Goal: Task Accomplishment & Management: Manage account settings

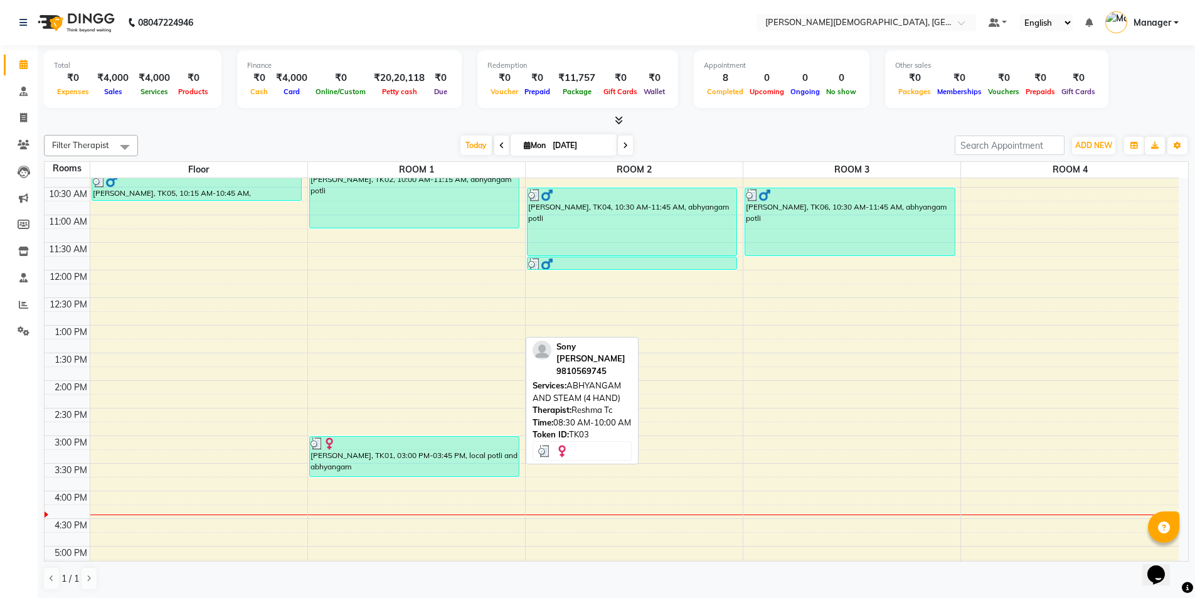
scroll to position [188, 0]
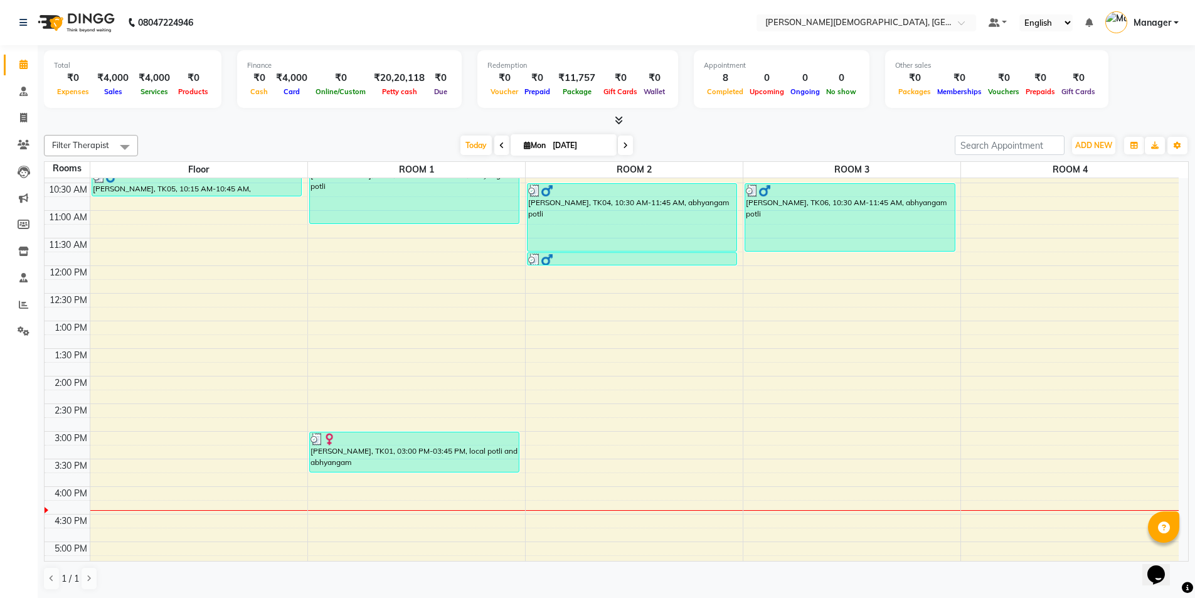
click at [582, 380] on div "7:00 AM 7:30 AM 8:00 AM 8:30 AM 9:00 AM 9:30 AM 10:00 AM 10:30 AM 11:00 AM 11:3…" at bounding box center [612, 376] width 1134 height 772
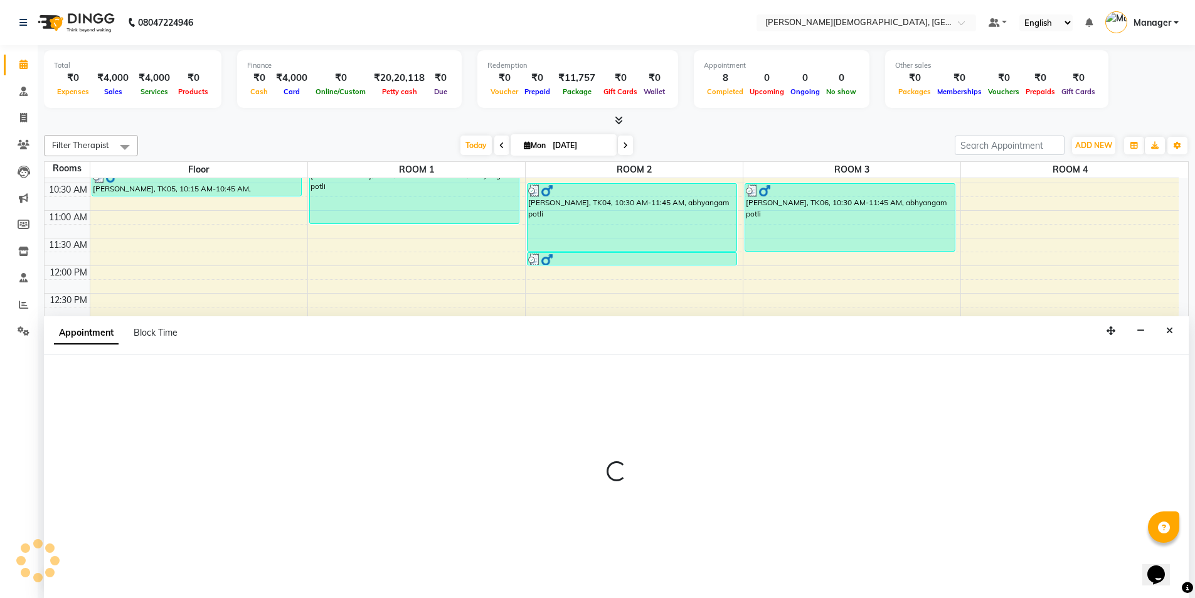
scroll to position [1, 0]
select select "840"
select select "tentative"
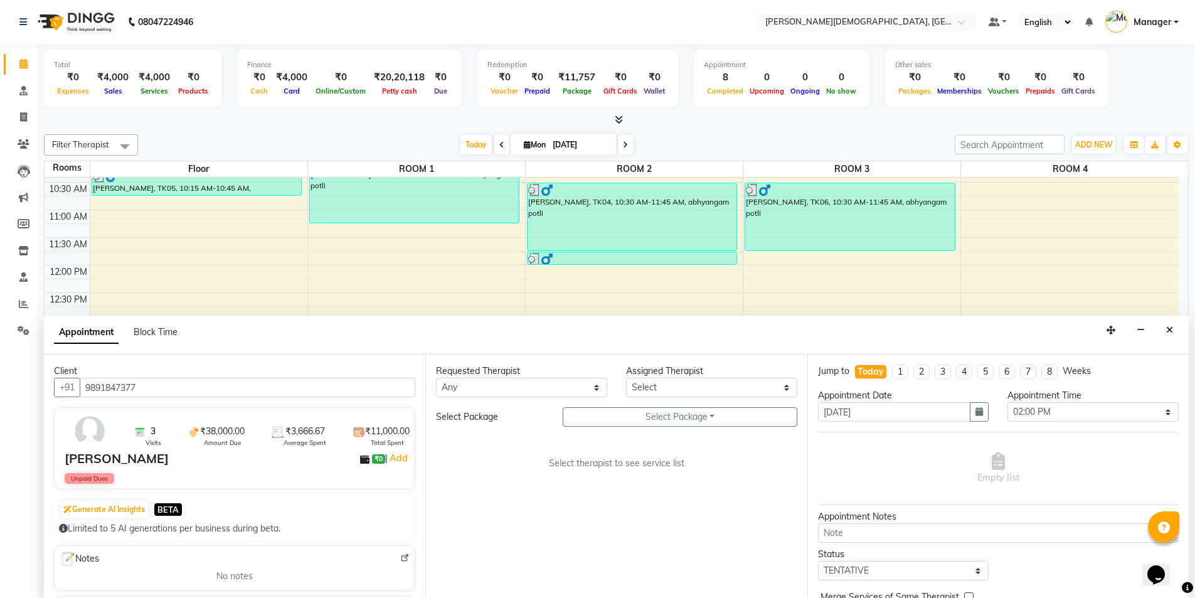
type input "9891847377"
click at [566, 384] on select "Any [PERSON_NAME] [PERSON_NAME] [PERSON_NAME] [PERSON_NAME] [PERSON_NAME] [PERS…" at bounding box center [521, 386] width 171 height 19
select select "85571"
click at [436, 377] on select "Any [PERSON_NAME] [PERSON_NAME] [PERSON_NAME] [PERSON_NAME] [PERSON_NAME] [PERS…" at bounding box center [521, 386] width 171 height 19
select select "85571"
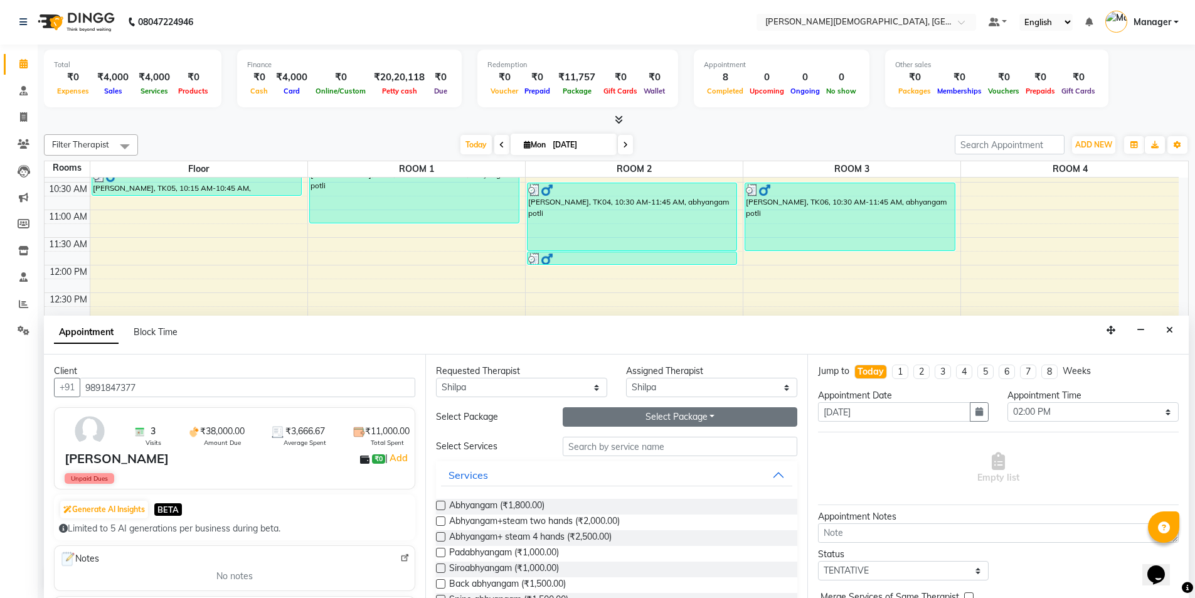
click at [608, 416] on button "Select Package Toggle Dropdown" at bounding box center [679, 416] width 235 height 19
click at [597, 440] on li "[PERSON_NAME]" at bounding box center [613, 442] width 100 height 18
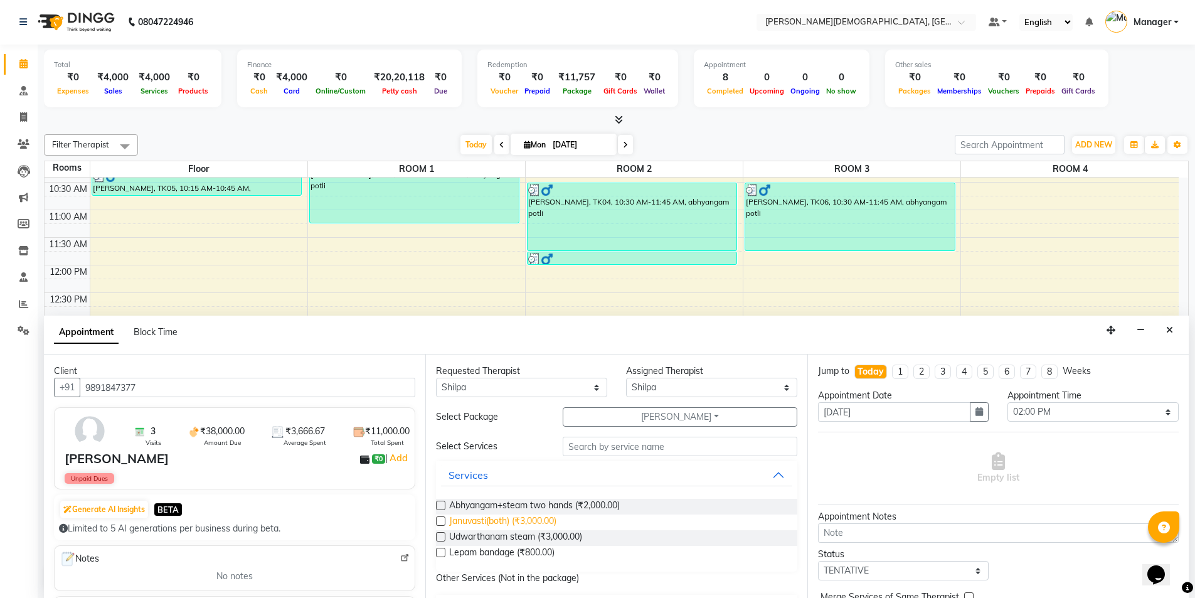
click at [535, 520] on span "Januvasti(both) (₹3,000.00)" at bounding box center [502, 522] width 107 height 16
checkbox input "false"
select select "2681"
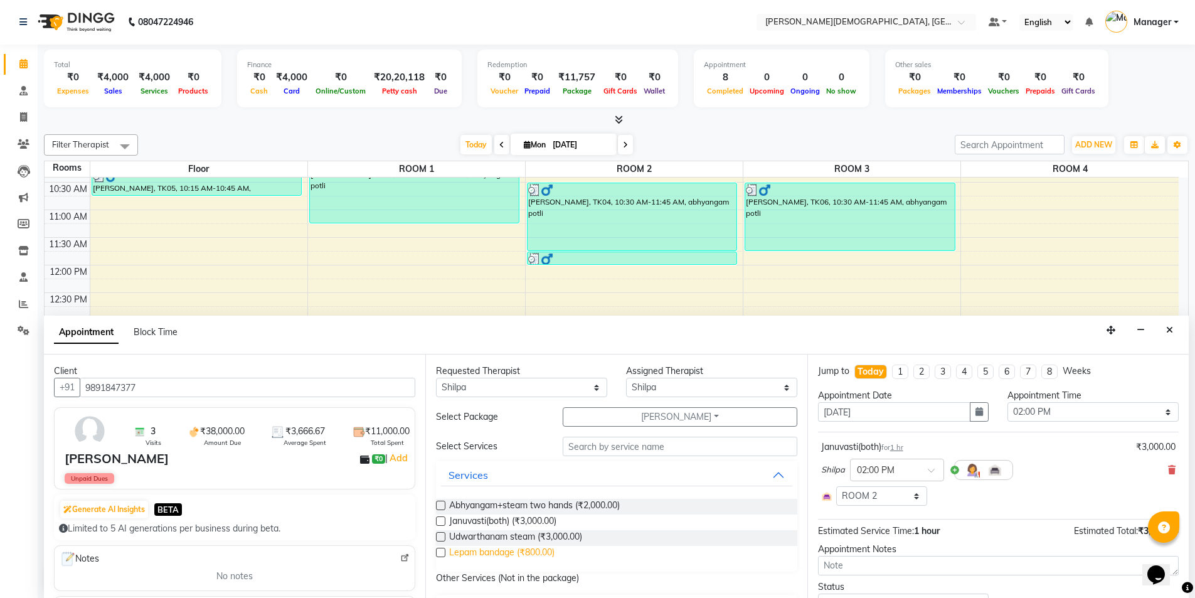
click at [530, 547] on span "Lepam bandage (₹800.00)" at bounding box center [501, 554] width 105 height 16
checkbox input "false"
select select "2681"
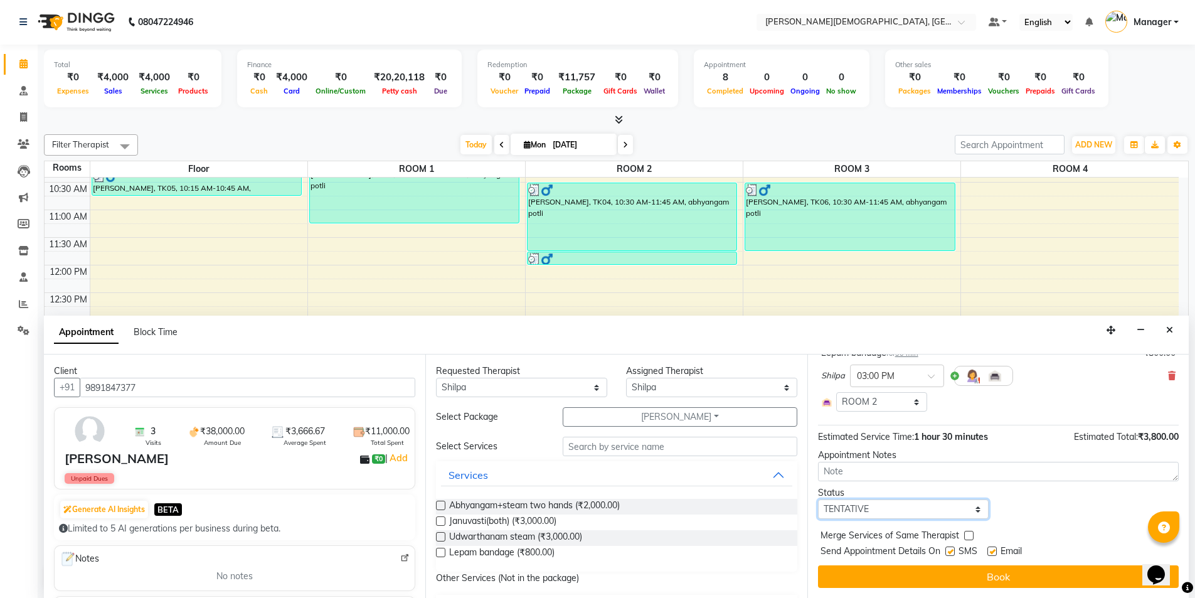
click at [878, 509] on select "Select TENTATIVE CONFIRM CHECK-IN UPCOMING" at bounding box center [903, 508] width 171 height 19
select select "confirm booking"
click at [818, 499] on select "Select TENTATIVE CONFIRM CHECK-IN UPCOMING" at bounding box center [903, 508] width 171 height 19
click at [948, 551] on label at bounding box center [949, 550] width 9 height 9
click at [948, 551] on input "checkbox" at bounding box center [949, 552] width 8 height 8
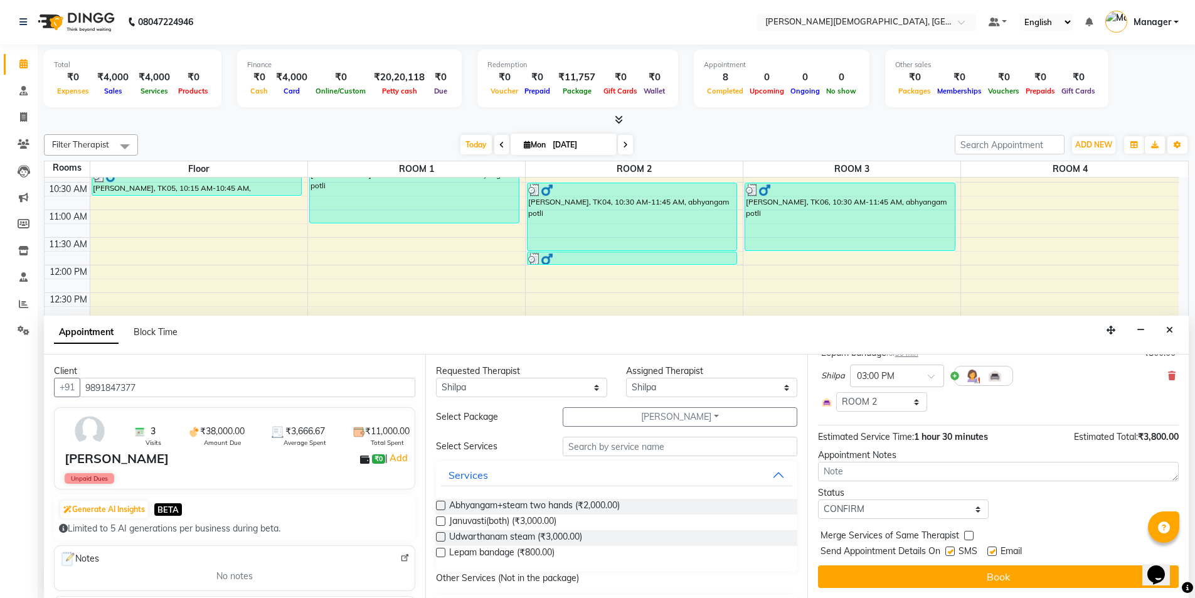
checkbox input "false"
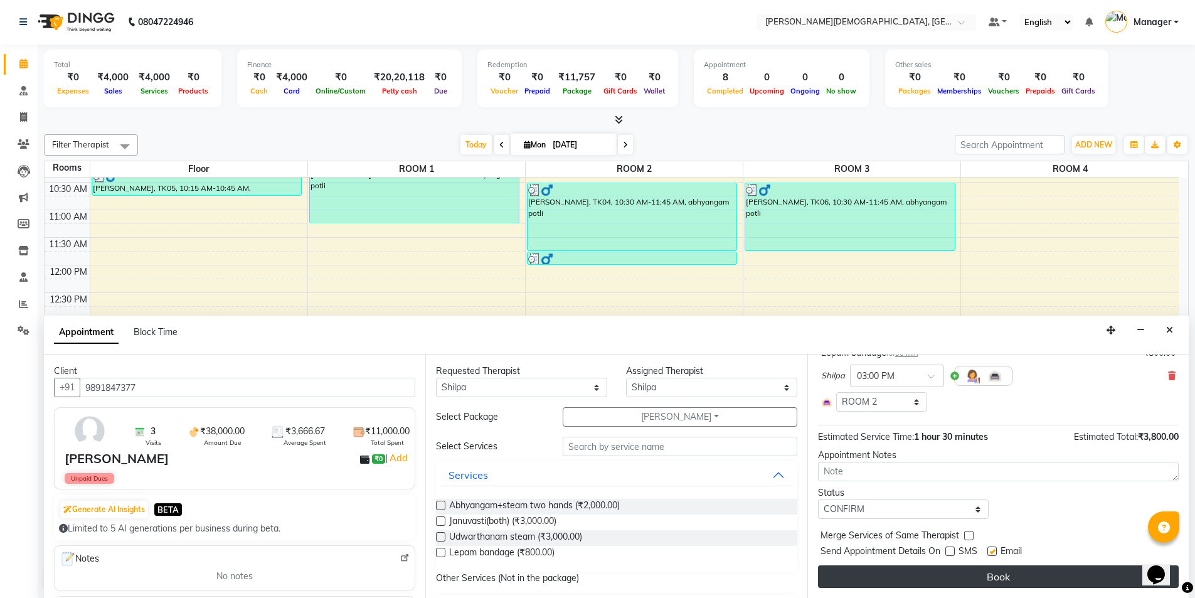
click at [941, 566] on button "Book" at bounding box center [998, 576] width 361 height 23
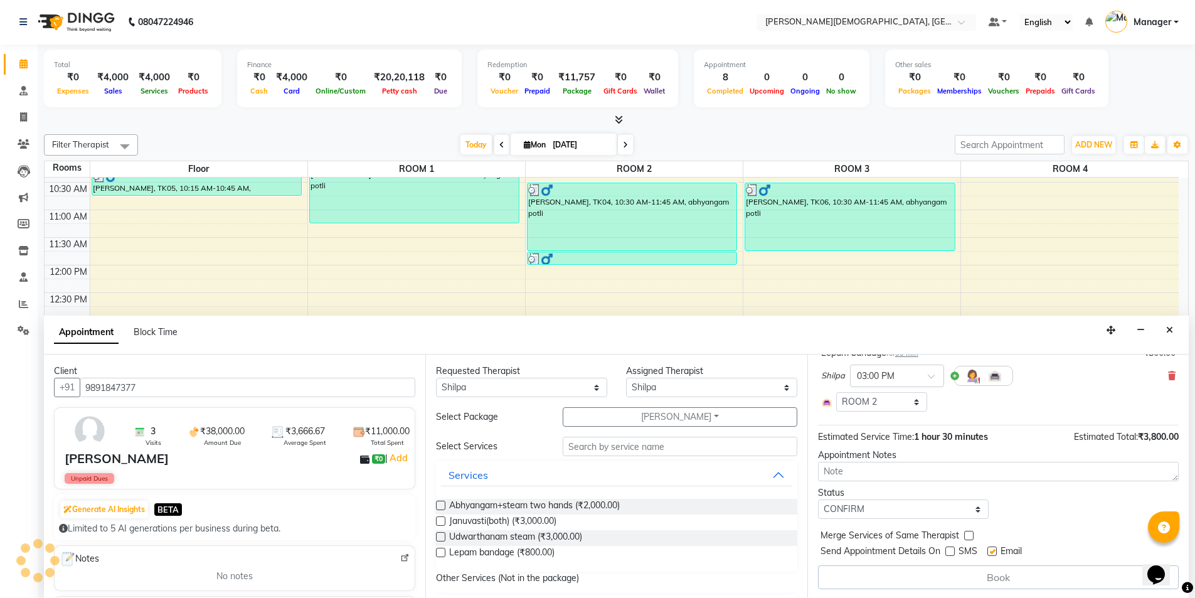
scroll to position [0, 0]
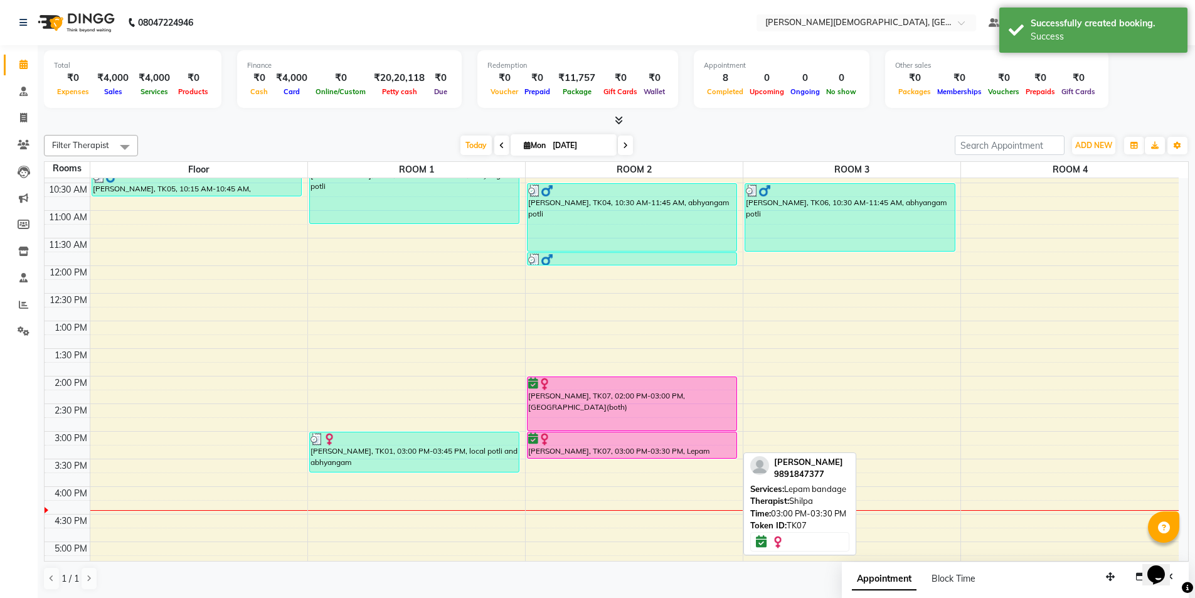
click at [633, 419] on div "[PERSON_NAME], TK07, 02:00 PM-03:00 PM, [GEOGRAPHIC_DATA](both)" at bounding box center [631, 403] width 209 height 53
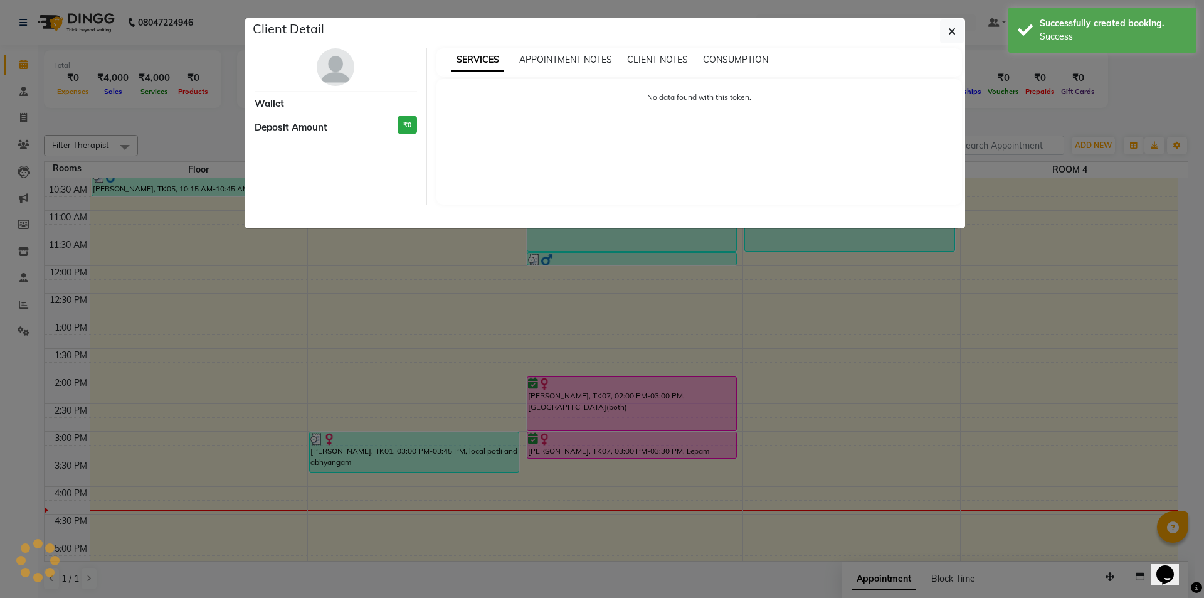
select select "6"
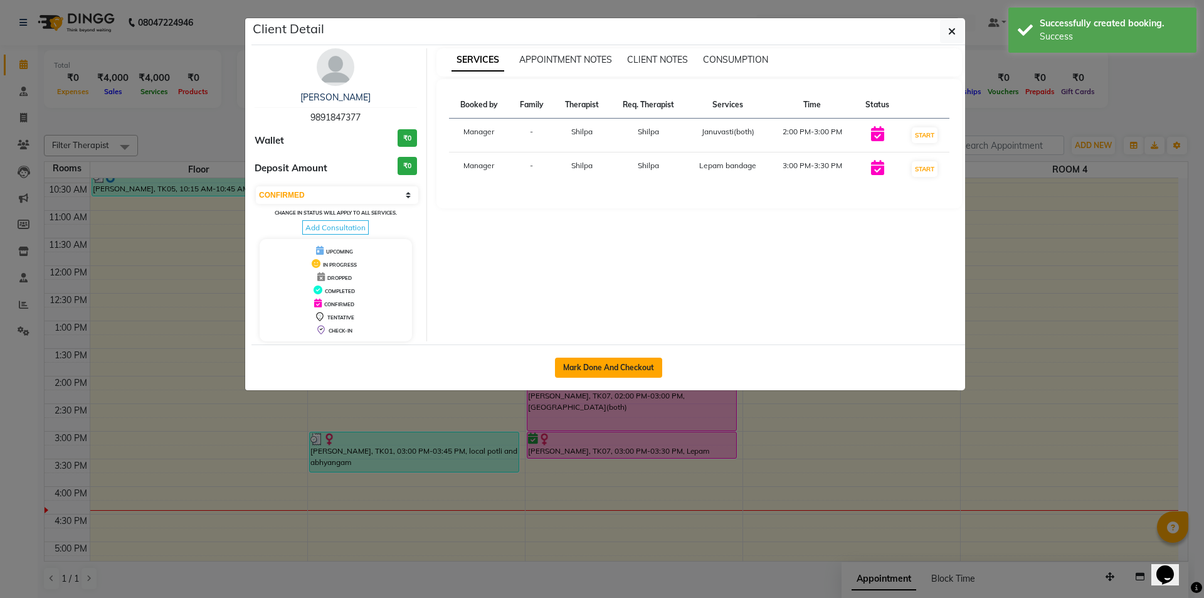
click at [620, 368] on button "Mark Done And Checkout" at bounding box center [608, 367] width 107 height 20
select select "service"
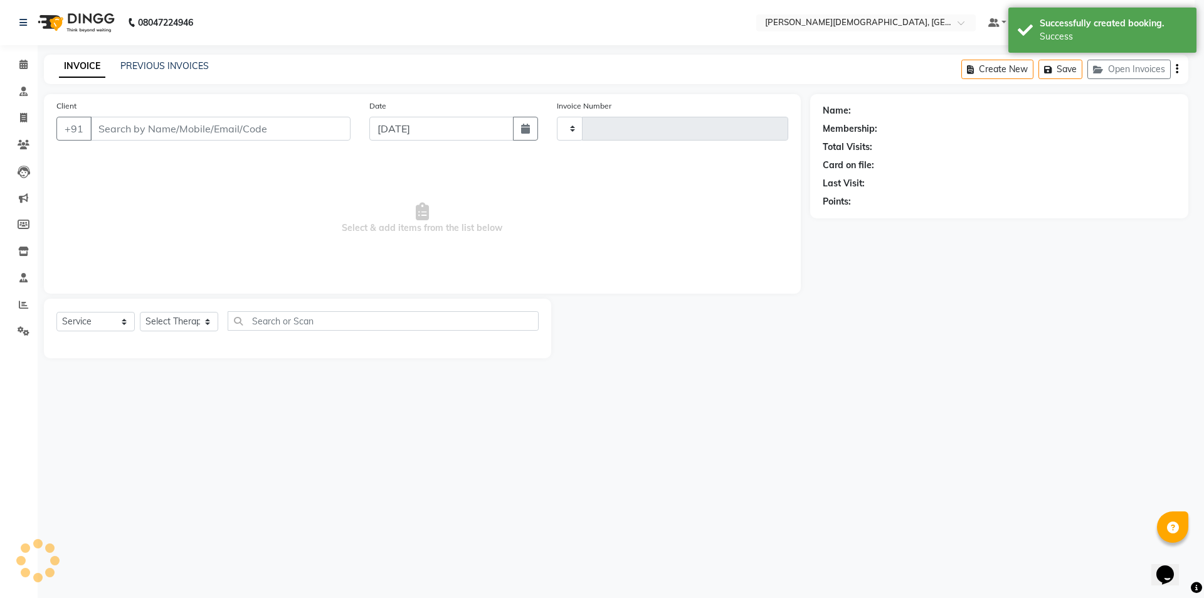
type input "1276"
select select "5573"
select select "membership"
select select "39593"
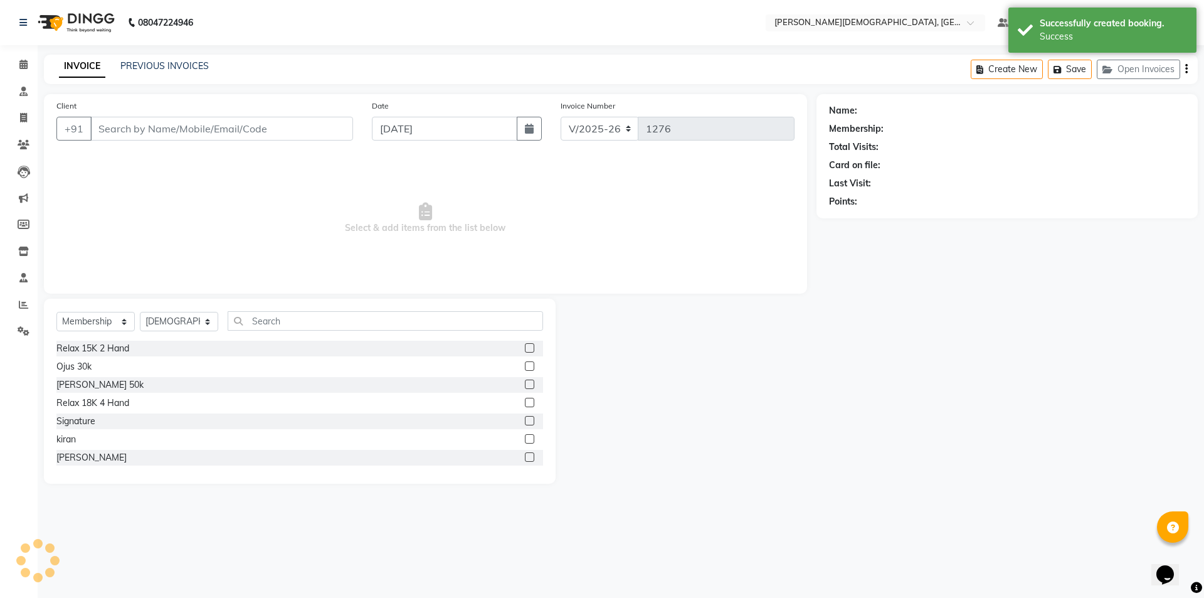
type input "9891847377"
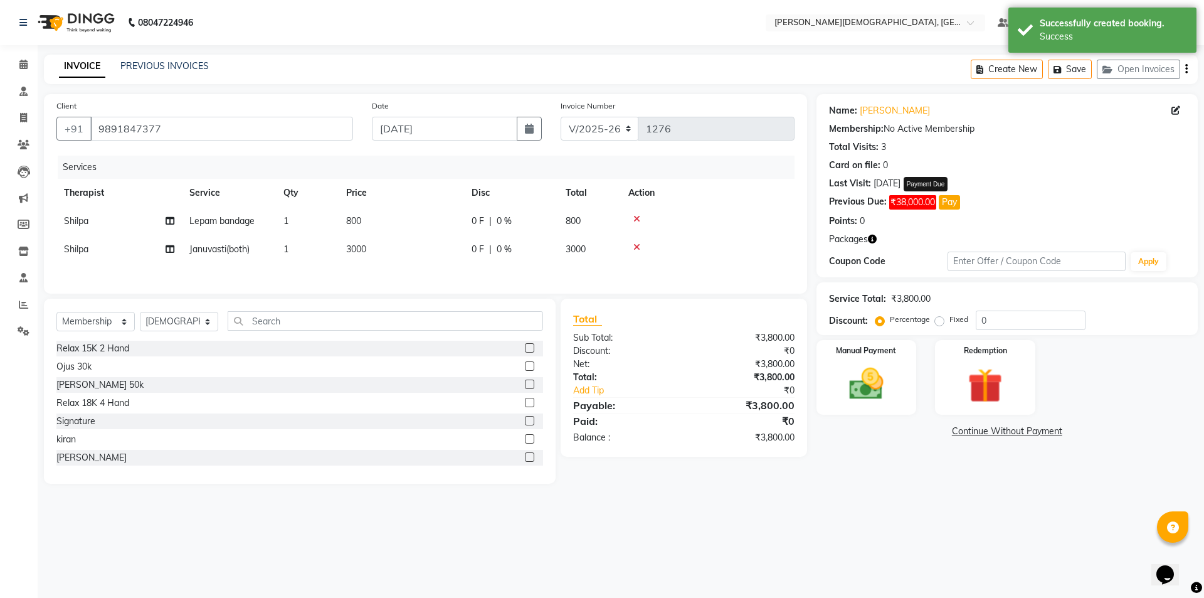
click at [949, 206] on button "Pay" at bounding box center [949, 202] width 21 height 14
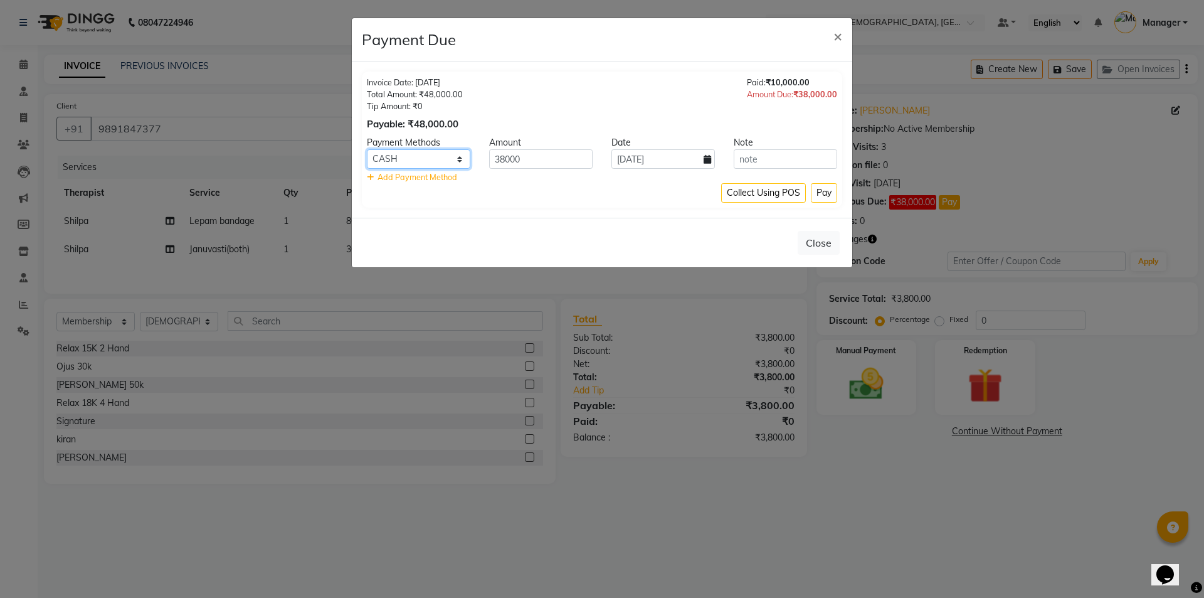
click at [457, 156] on select "CASH CARD GPay PhonePe UPI" at bounding box center [418, 158] width 103 height 19
select select "2"
click at [367, 149] on select "CASH CARD GPay PhonePe UPI" at bounding box center [418, 158] width 103 height 19
click at [507, 158] on input "38000" at bounding box center [540, 158] width 103 height 19
type input "19000"
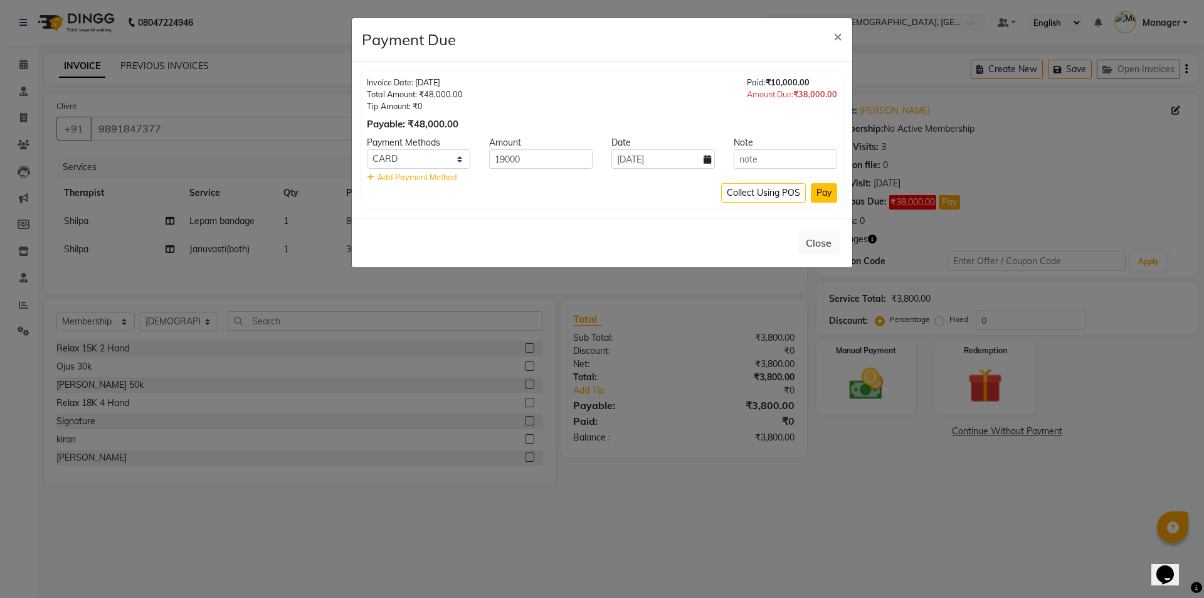
click at [823, 193] on button "Pay" at bounding box center [824, 192] width 26 height 19
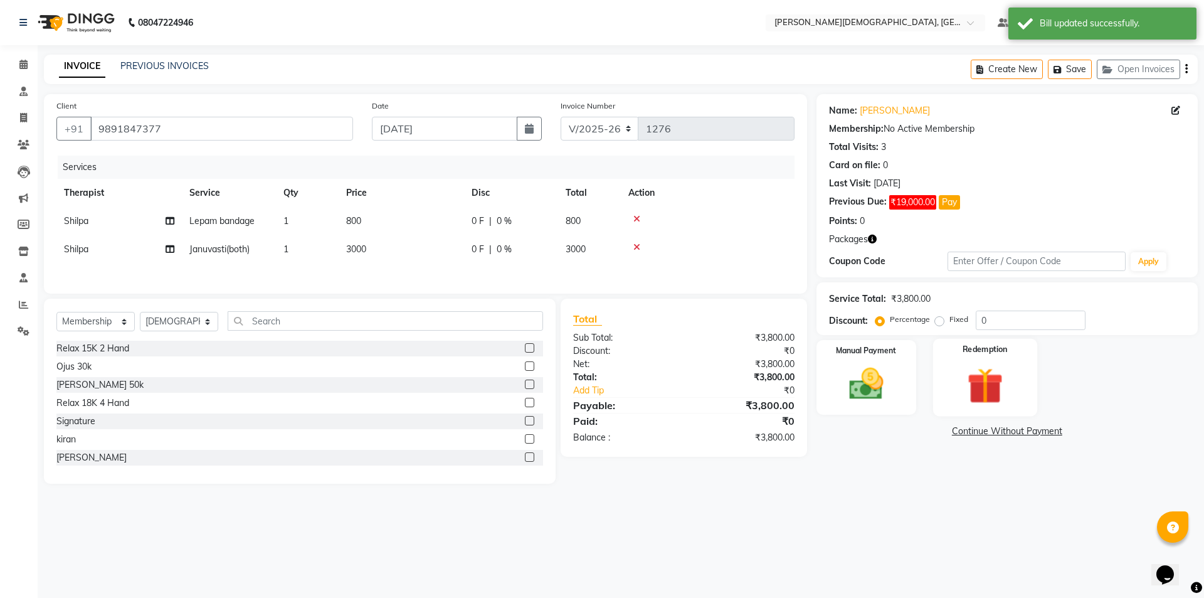
click at [1007, 392] on img at bounding box center [985, 385] width 58 height 45
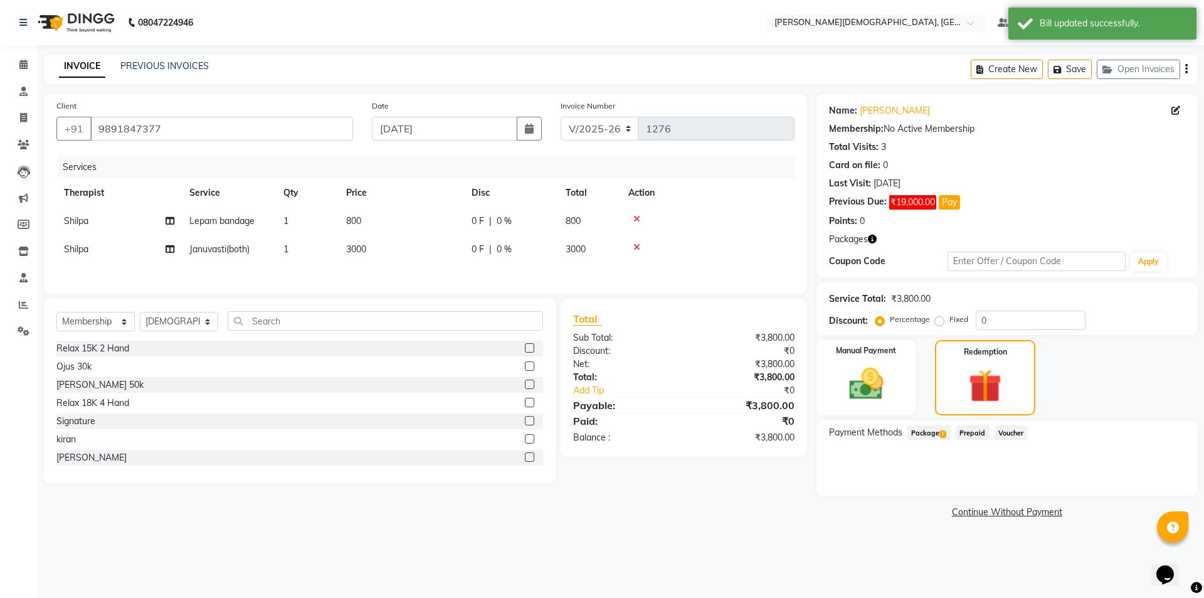
click at [938, 427] on span "Package 1" at bounding box center [928, 432] width 43 height 14
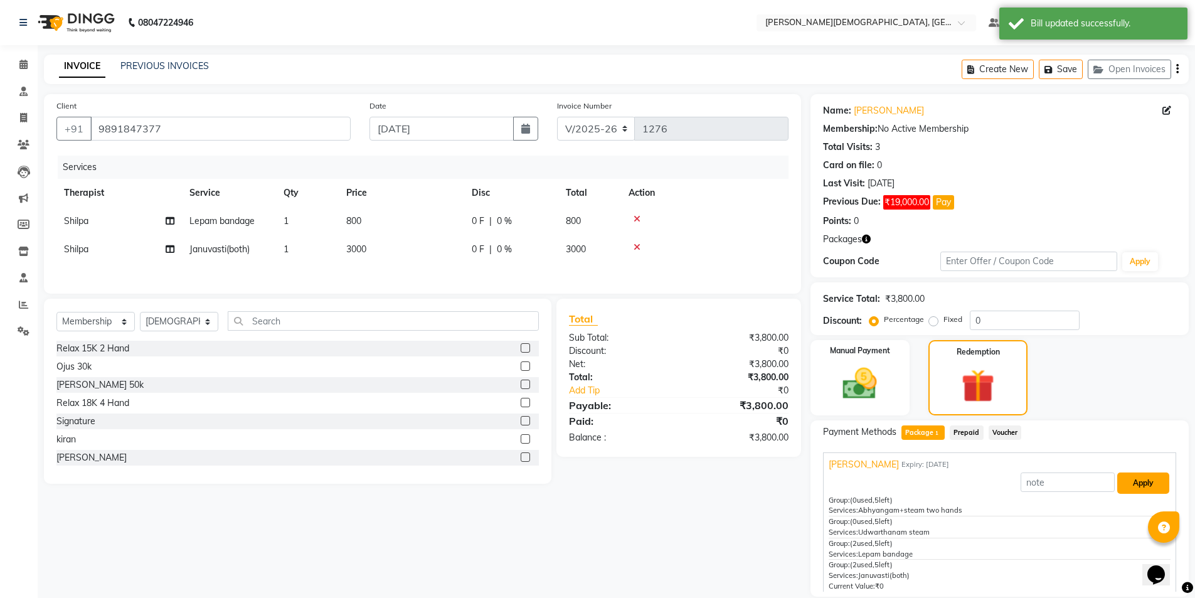
click at [1132, 477] on button "Apply" at bounding box center [1143, 482] width 52 height 21
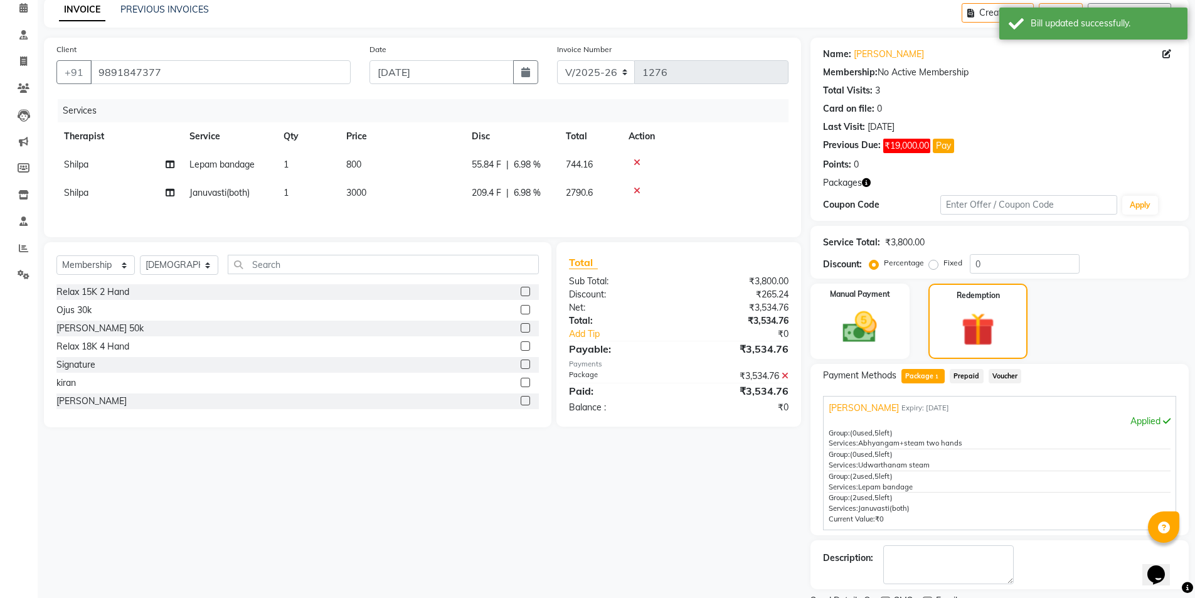
scroll to position [109, 0]
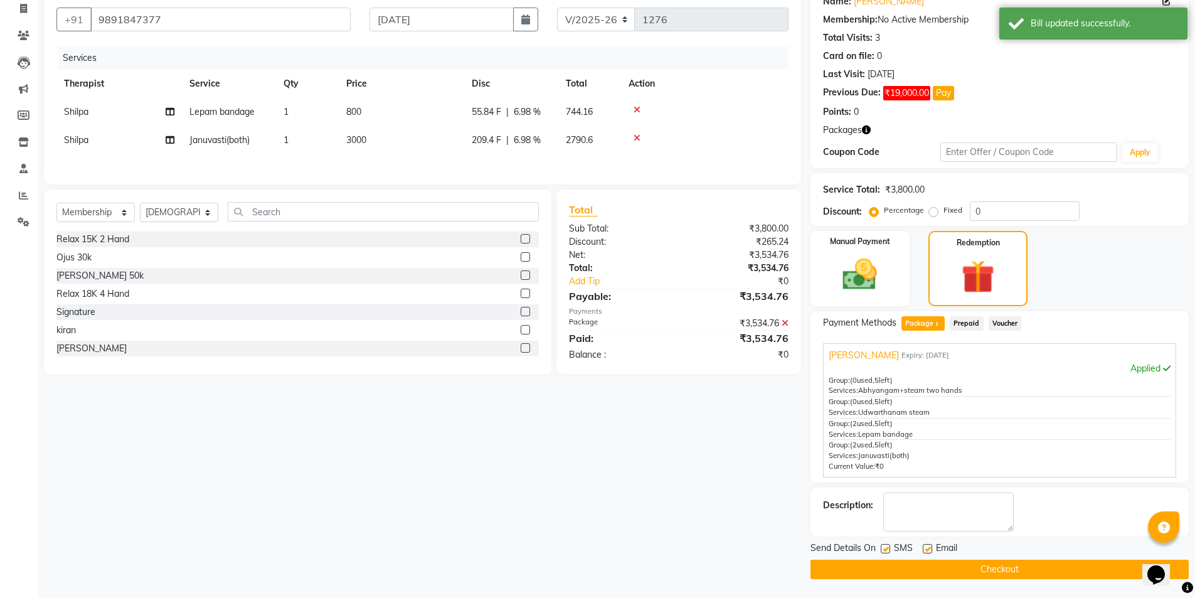
click at [885, 550] on label at bounding box center [884, 548] width 9 height 9
click at [885, 550] on input "checkbox" at bounding box center [884, 549] width 8 height 8
checkbox input "false"
click at [895, 573] on button "Checkout" at bounding box center [999, 568] width 378 height 19
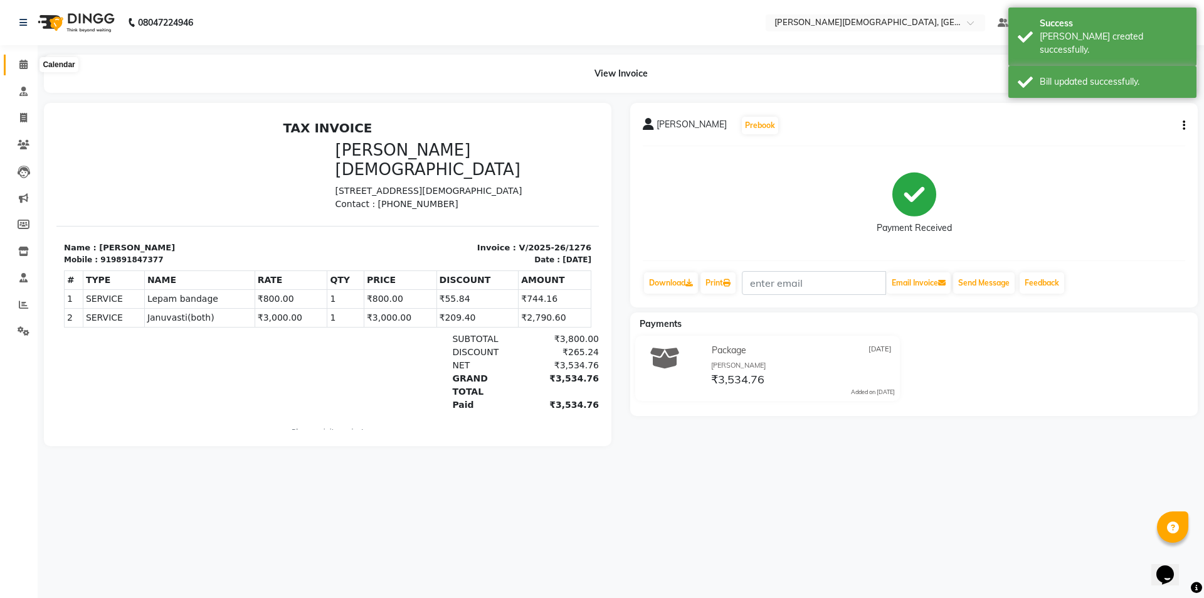
click at [24, 66] on icon at bounding box center [23, 64] width 8 height 9
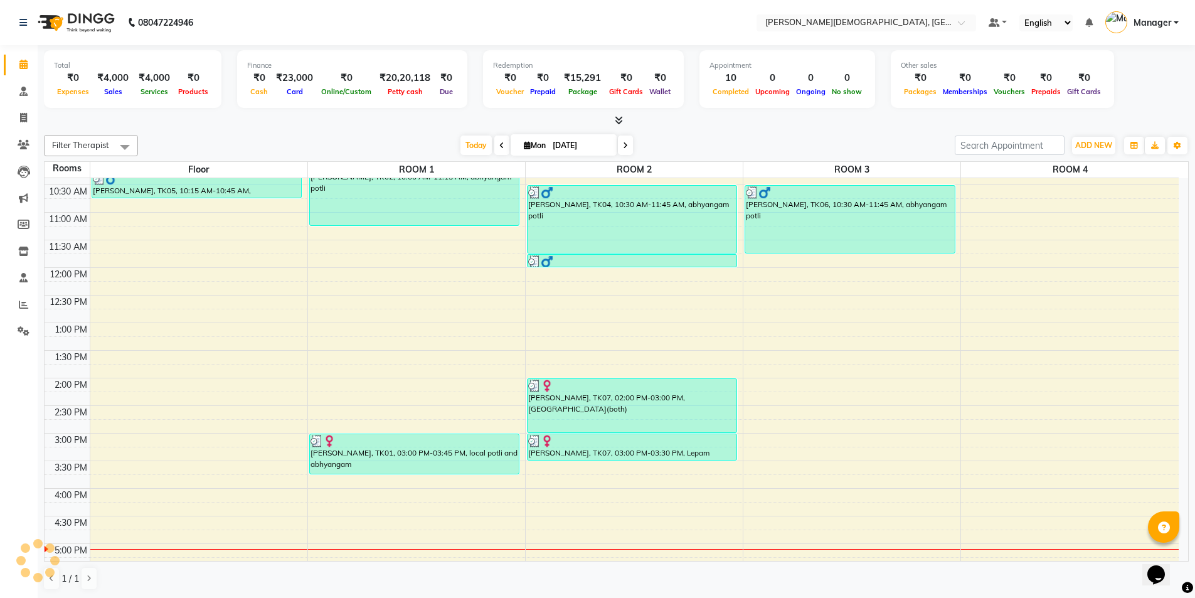
scroll to position [188, 0]
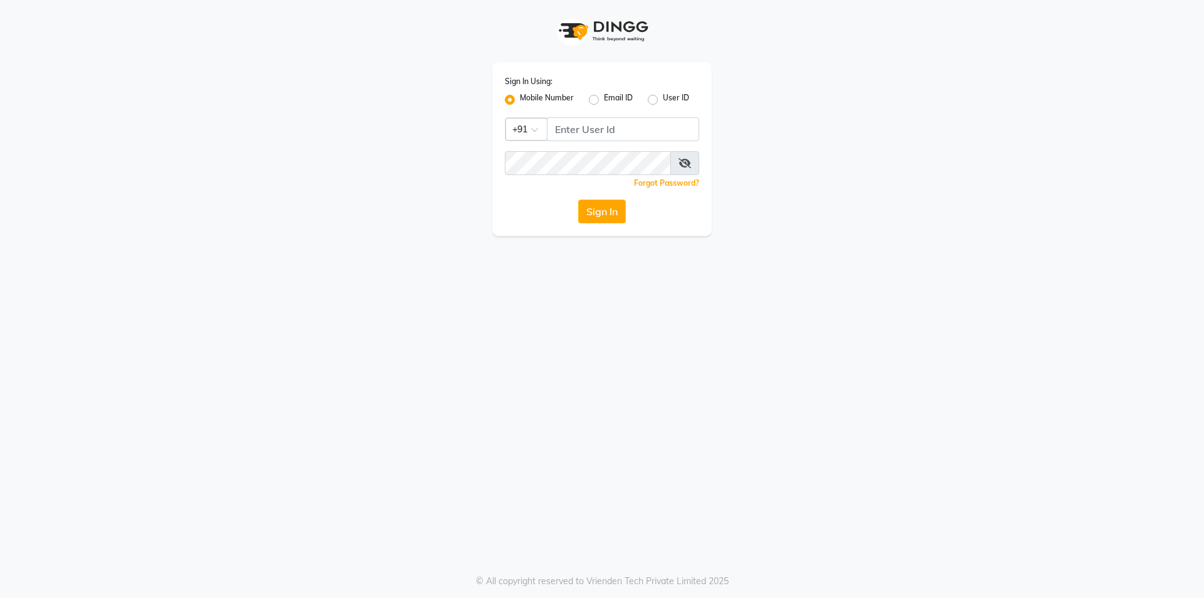
click at [604, 99] on label "Email ID" at bounding box center [618, 99] width 29 height 15
click at [604, 99] on input "Email ID" at bounding box center [608, 96] width 8 height 8
radio input "true"
radio input "false"
click at [663, 98] on label "User ID" at bounding box center [676, 99] width 26 height 15
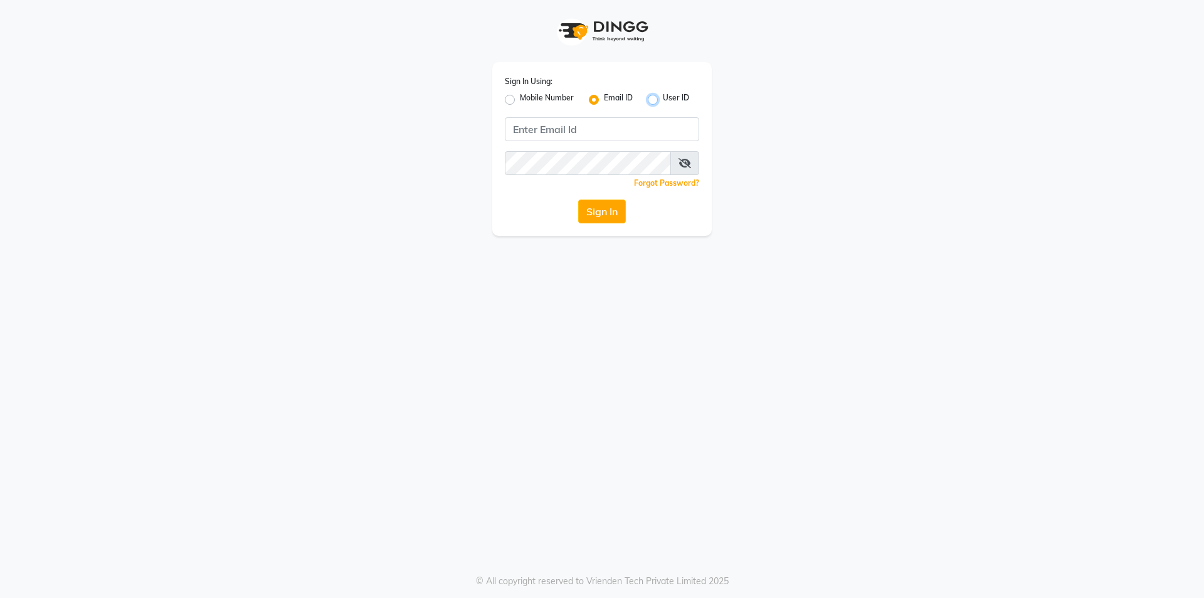
click at [663, 98] on input "User ID" at bounding box center [667, 96] width 8 height 8
radio input "true"
radio input "false"
click at [520, 98] on label "Mobile Number" at bounding box center [547, 99] width 54 height 15
click at [520, 98] on input "Mobile Number" at bounding box center [524, 96] width 8 height 8
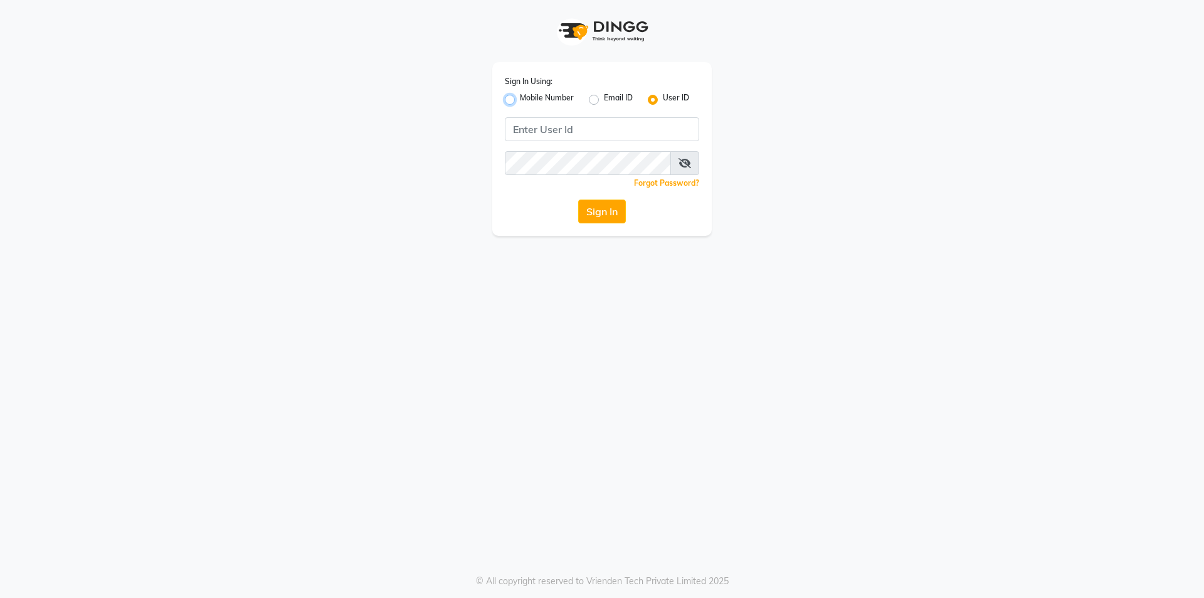
radio input "true"
radio input "false"
click at [575, 126] on input "Username" at bounding box center [623, 129] width 152 height 24
type input "8448268500"
click at [623, 208] on button "Sign In" at bounding box center [602, 211] width 48 height 24
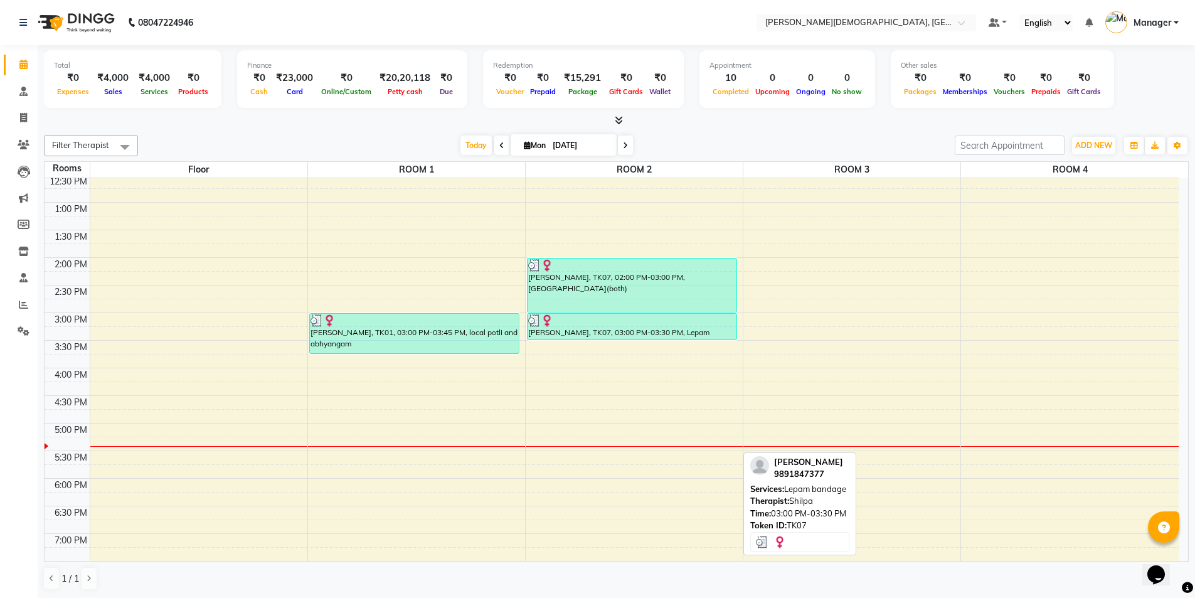
scroll to position [314, 0]
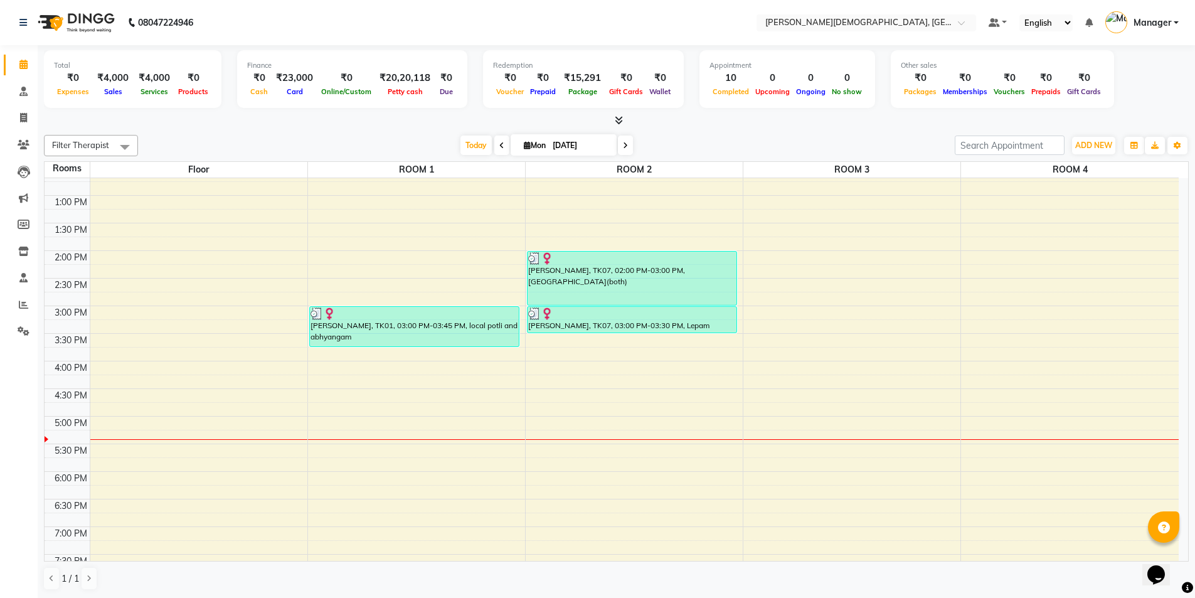
click at [785, 325] on div "7:00 AM 7:30 AM 8:00 AM 8:30 AM 9:00 AM 9:30 AM 10:00 AM 10:30 AM 11:00 AM 11:3…" at bounding box center [612, 251] width 1134 height 772
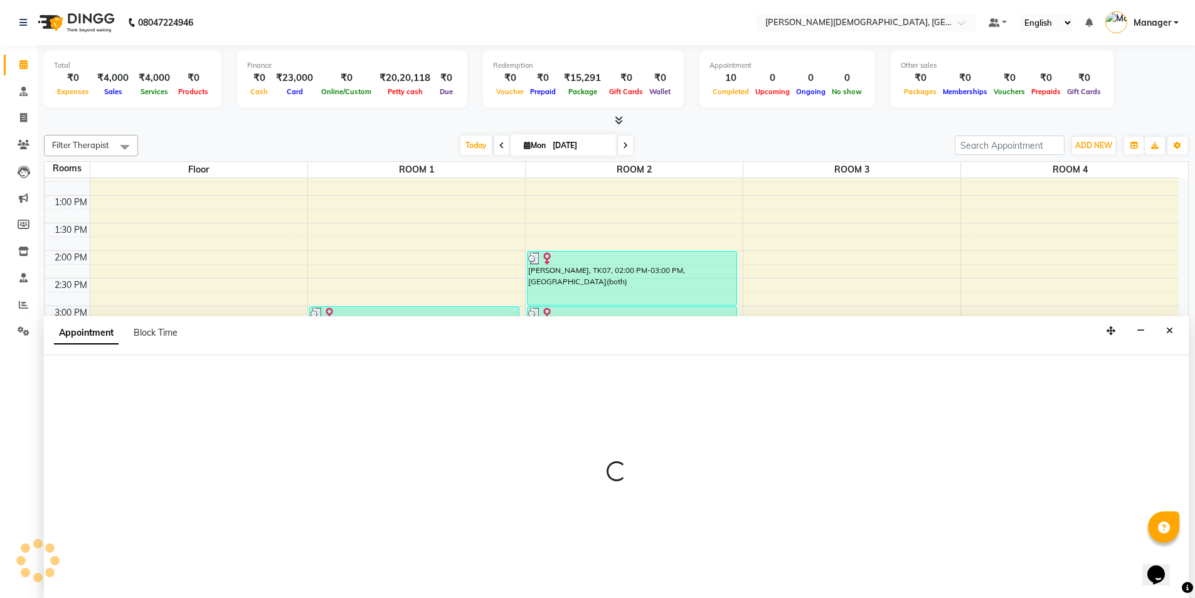
scroll to position [1, 0]
select select "915"
select select "tentative"
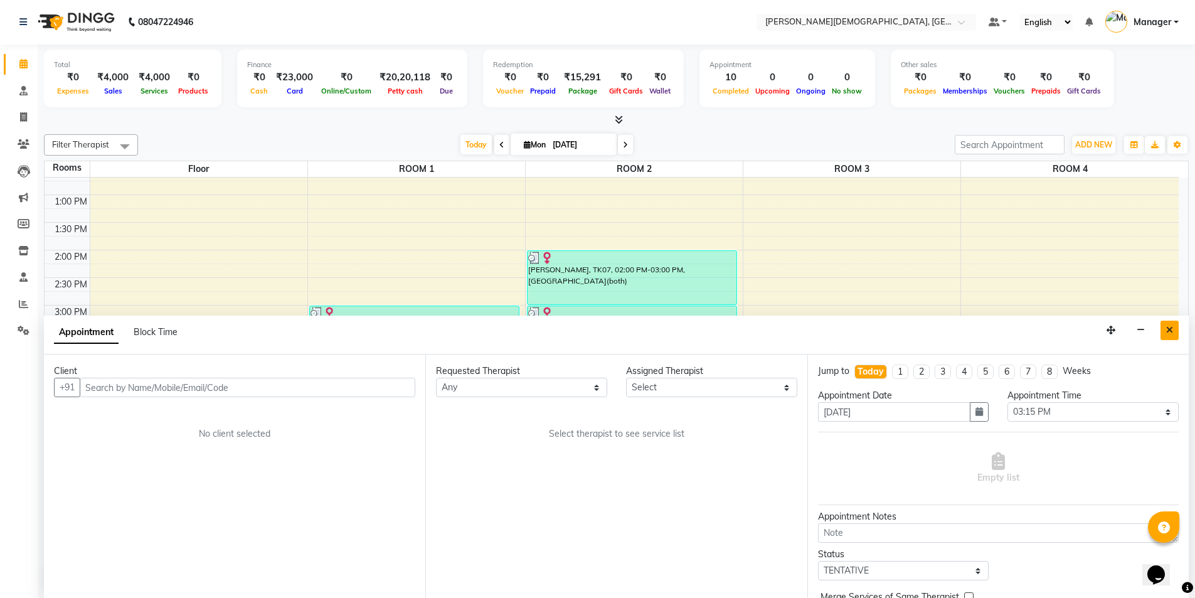
click at [1165, 326] on button "Close" at bounding box center [1169, 329] width 18 height 19
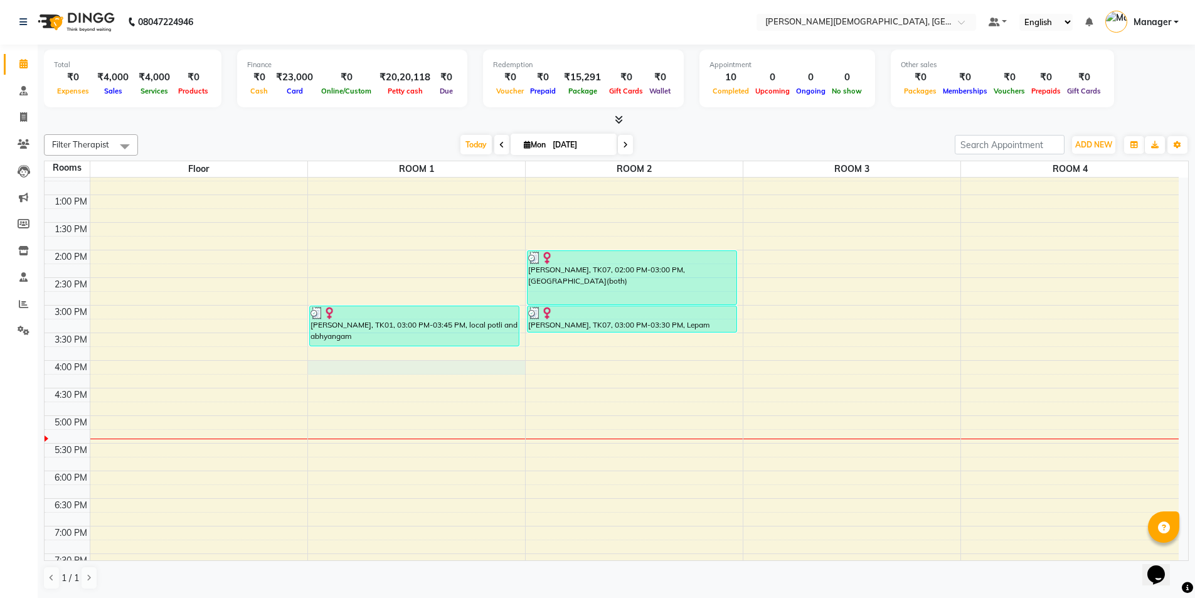
click at [447, 367] on div "7:00 AM 7:30 AM 8:00 AM 8:30 AM 9:00 AM 9:30 AM 10:00 AM 10:30 AM 11:00 AM 11:3…" at bounding box center [612, 250] width 1134 height 772
select select "960"
select select "tentative"
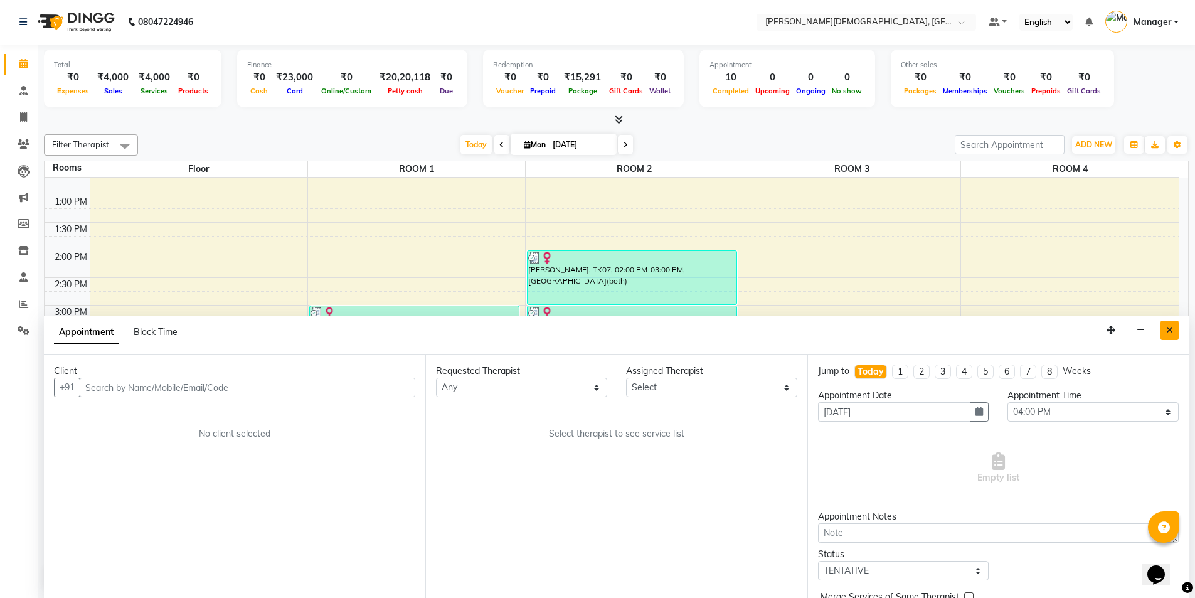
click at [1169, 324] on button "Close" at bounding box center [1169, 329] width 18 height 19
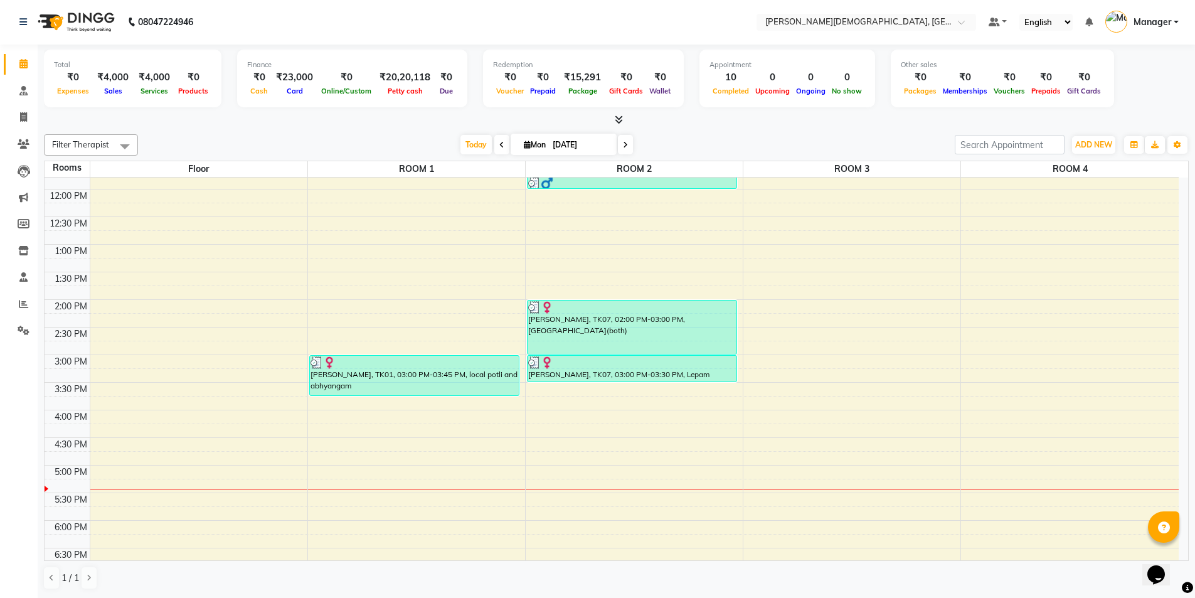
scroll to position [327, 0]
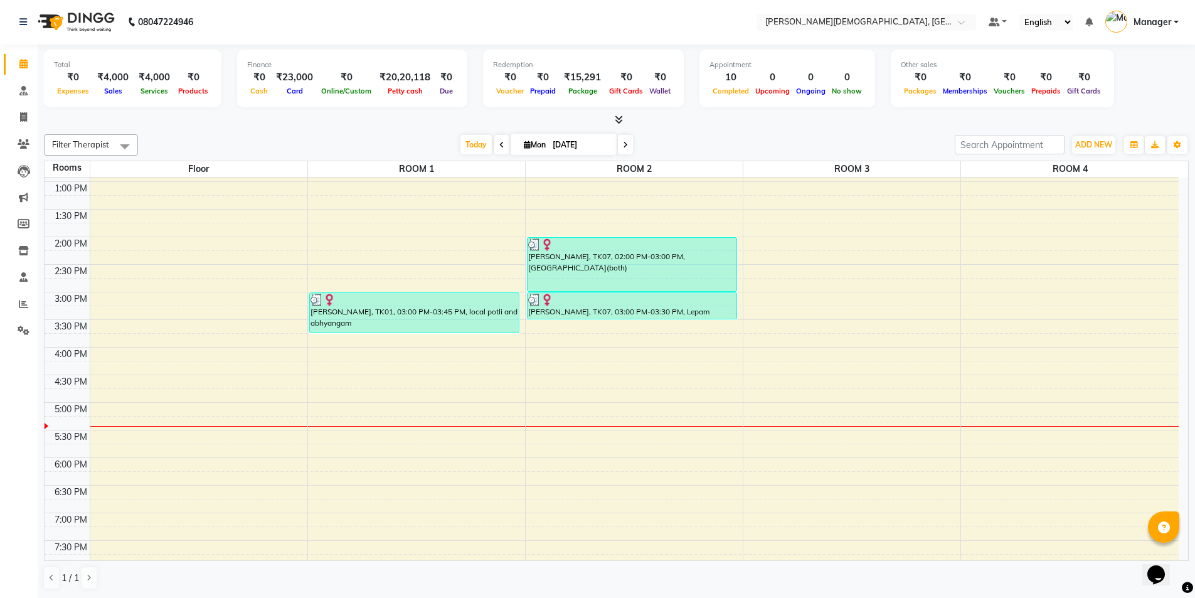
click at [350, 349] on div "7:00 AM 7:30 AM 8:00 AM 8:30 AM 9:00 AM 9:30 AM 10:00 AM 10:30 AM 11:00 AM 11:3…" at bounding box center [612, 237] width 1134 height 772
select select "960"
select select "tentative"
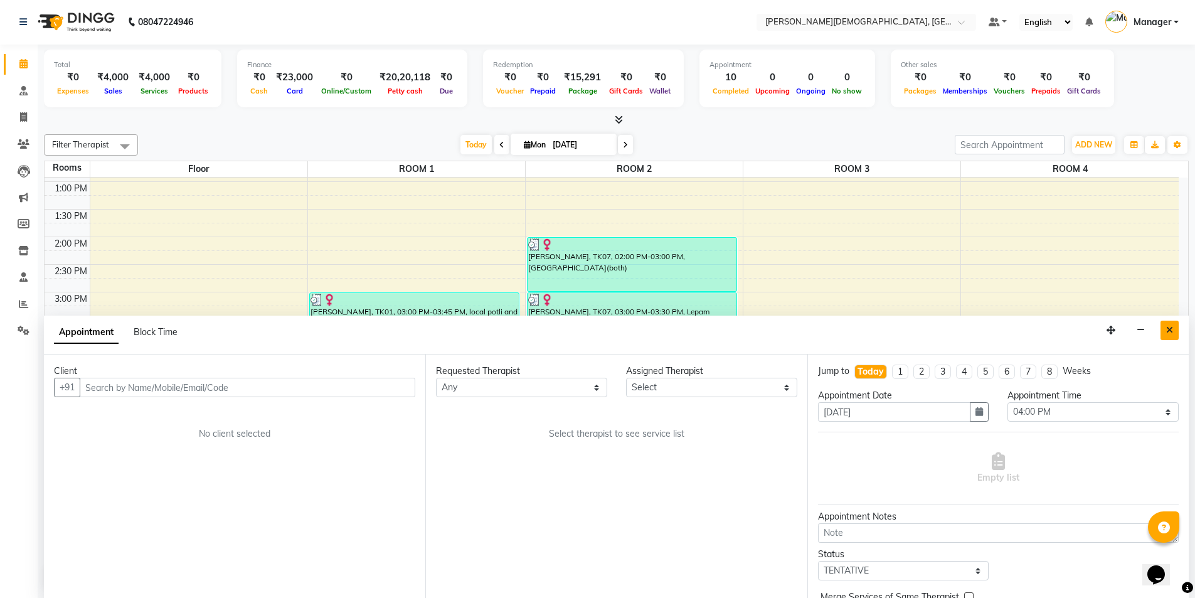
click at [1171, 329] on icon "Close" at bounding box center [1169, 329] width 7 height 9
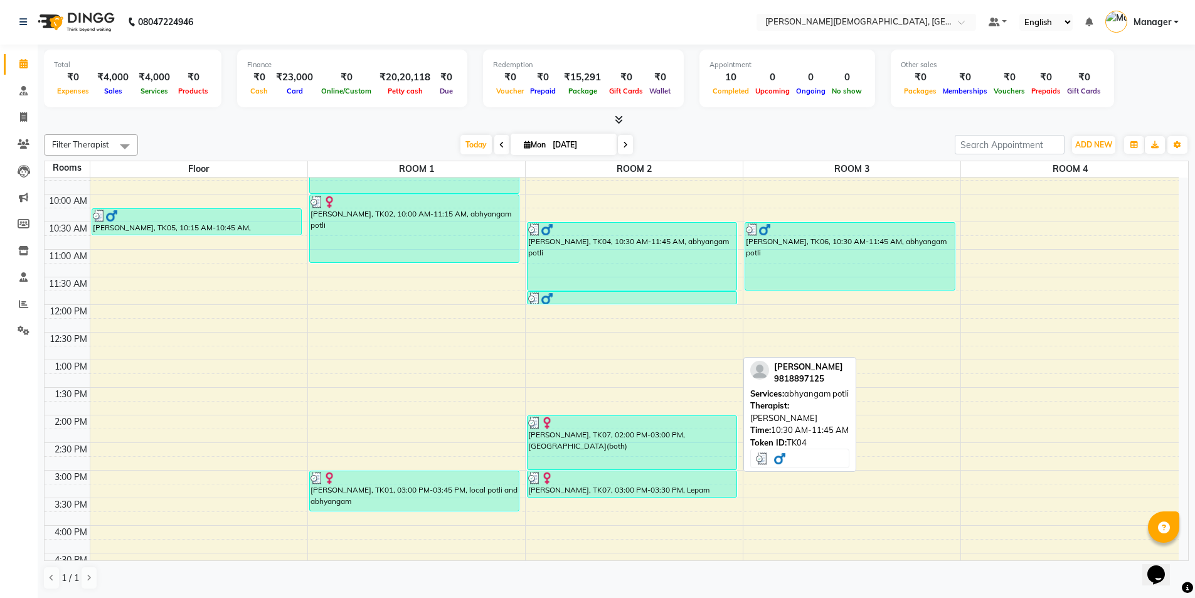
scroll to position [264, 0]
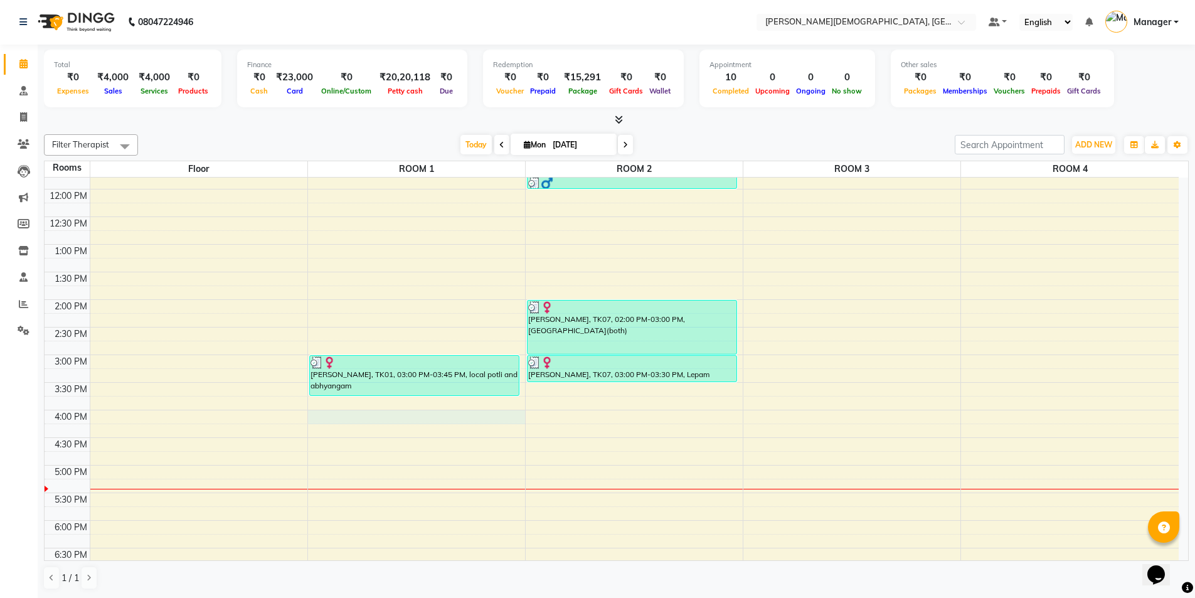
click at [402, 417] on div "7:00 AM 7:30 AM 8:00 AM 8:30 AM 9:00 AM 9:30 AM 10:00 AM 10:30 AM 11:00 AM 11:3…" at bounding box center [612, 299] width 1134 height 772
select select "960"
select select "tentative"
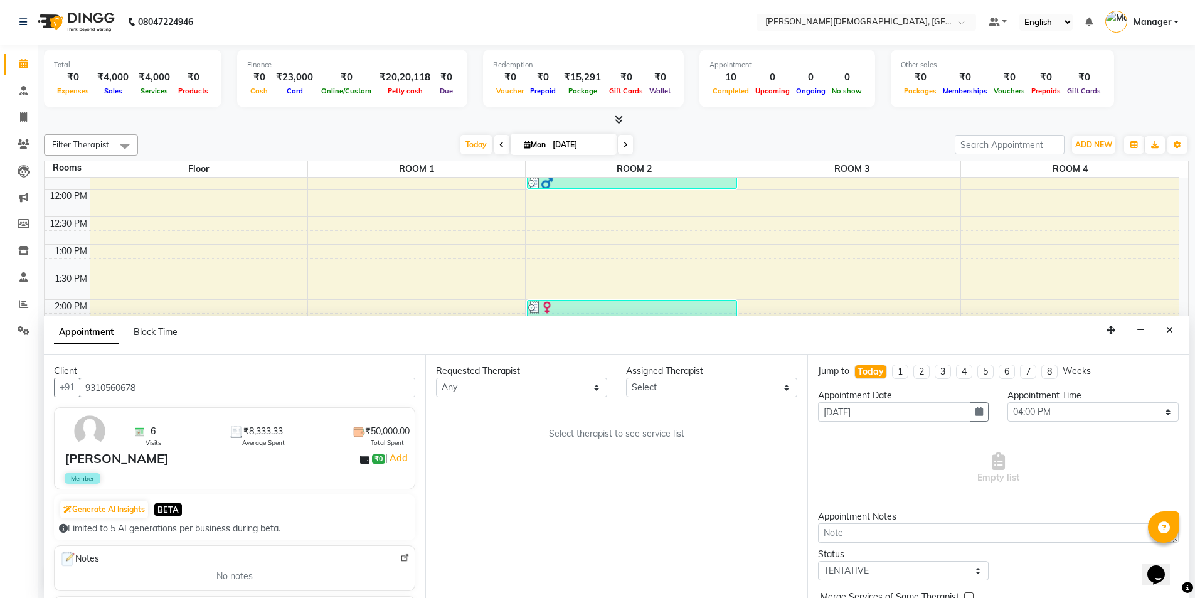
type input "9310560678"
click at [560, 389] on select "Any [PERSON_NAME] [PERSON_NAME] [PERSON_NAME] [PERSON_NAME] [PERSON_NAME] [PERS…" at bounding box center [521, 386] width 171 height 19
select select "66654"
click at [436, 377] on select "Any [PERSON_NAME] [PERSON_NAME] [PERSON_NAME] [PERSON_NAME] [PERSON_NAME] [PERS…" at bounding box center [521, 386] width 171 height 19
click at [674, 389] on select "Select ANUSHA ASHWATHY Athira Charlie DHRISYA Dileep DR ARNOLD dr babita DR SAJ…" at bounding box center [711, 386] width 171 height 19
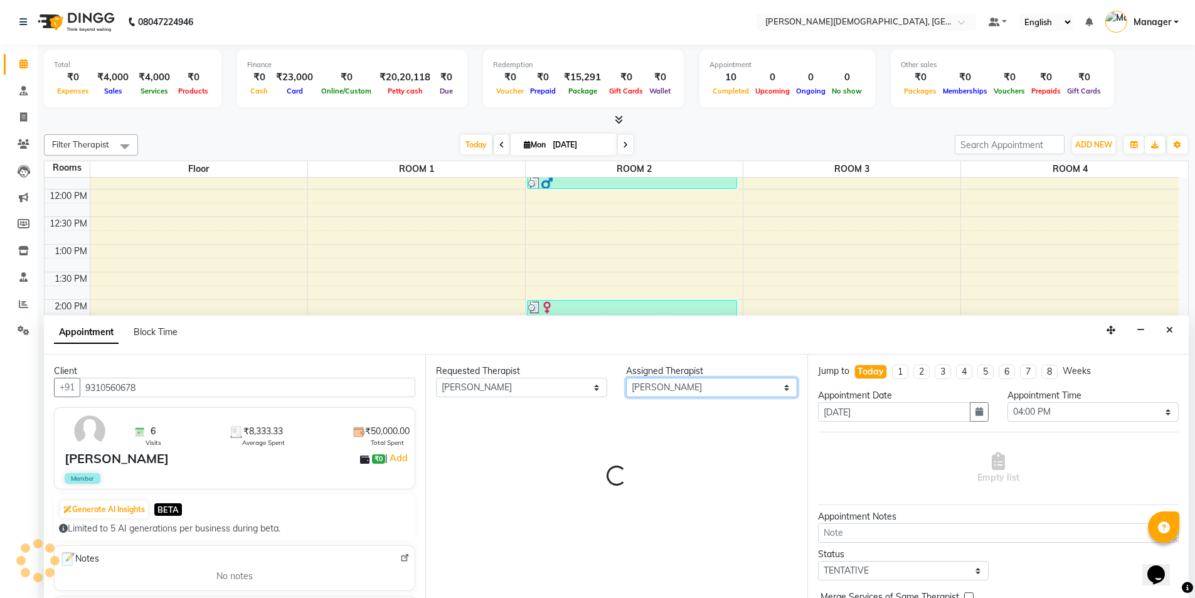
select select "85572"
click at [626, 377] on select "Select ANUSHA ASHWATHY Athira Charlie DHRISYA Dileep DR ARNOLD dr babita DR SAJ…" at bounding box center [711, 386] width 171 height 19
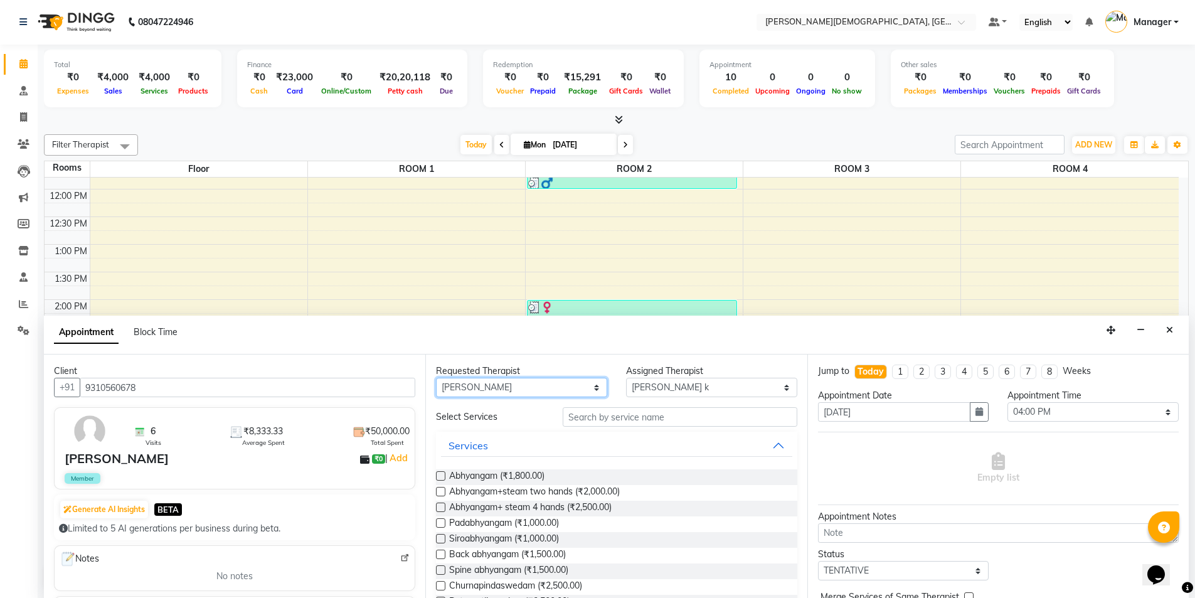
click at [568, 387] on select "Any [PERSON_NAME] [PERSON_NAME] [PERSON_NAME] [PERSON_NAME] [PERSON_NAME] [PERS…" at bounding box center [521, 386] width 171 height 19
click at [739, 261] on div "7:00 AM 7:30 AM 8:00 AM 8:30 AM 9:00 AM 9:30 AM 10:00 AM 10:30 AM 11:00 AM 11:3…" at bounding box center [612, 299] width 1134 height 772
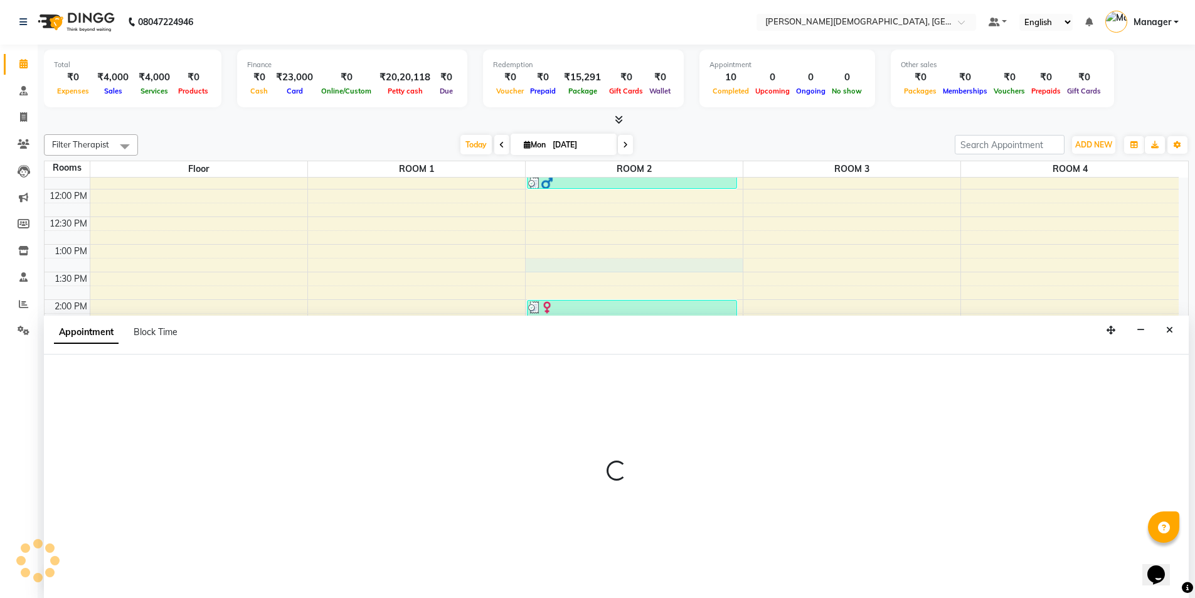
select select "795"
select select "tentative"
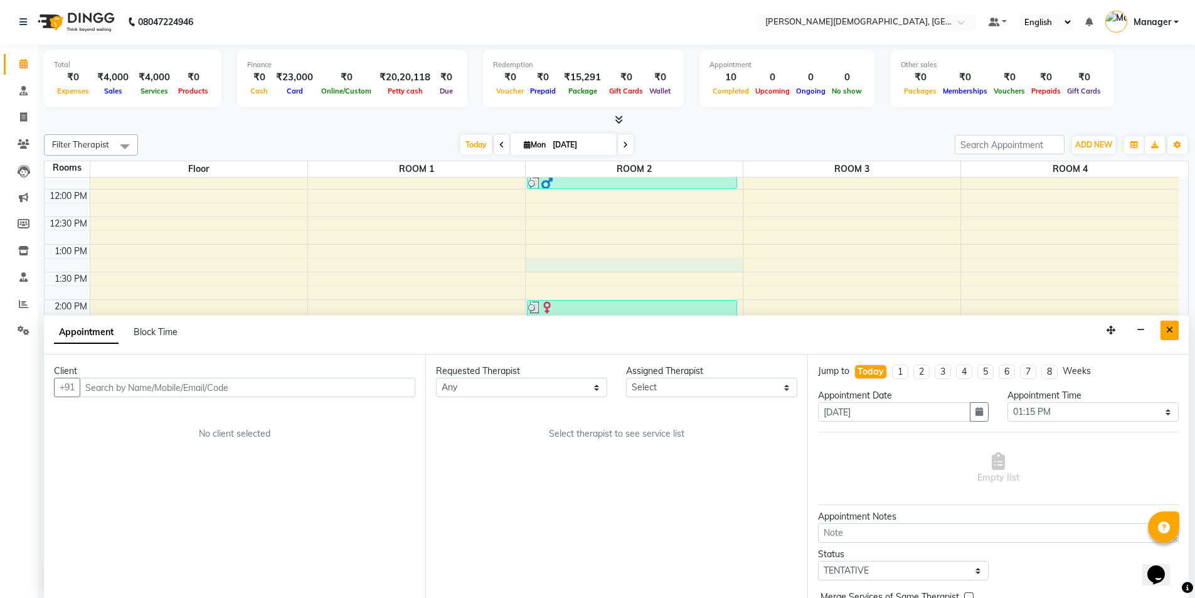
click at [1171, 329] on icon "Close" at bounding box center [1169, 329] width 7 height 9
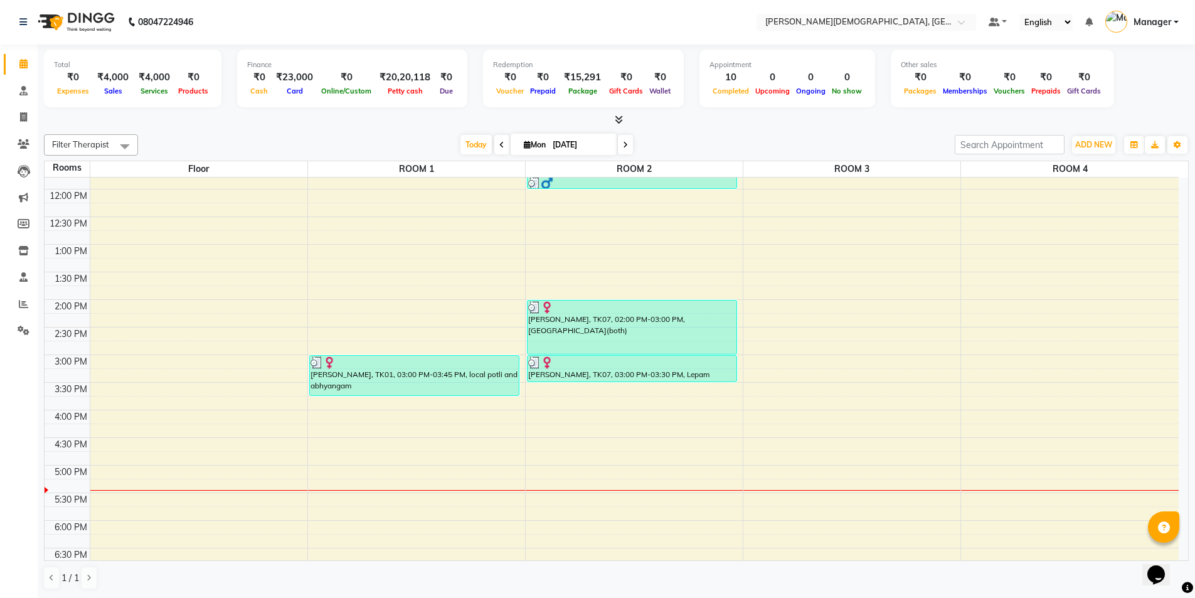
click at [388, 417] on div "7:00 AM 7:30 AM 8:00 AM 8:30 AM 9:00 AM 9:30 AM 10:00 AM 10:30 AM 11:00 AM 11:3…" at bounding box center [612, 299] width 1134 height 772
select select "tentative"
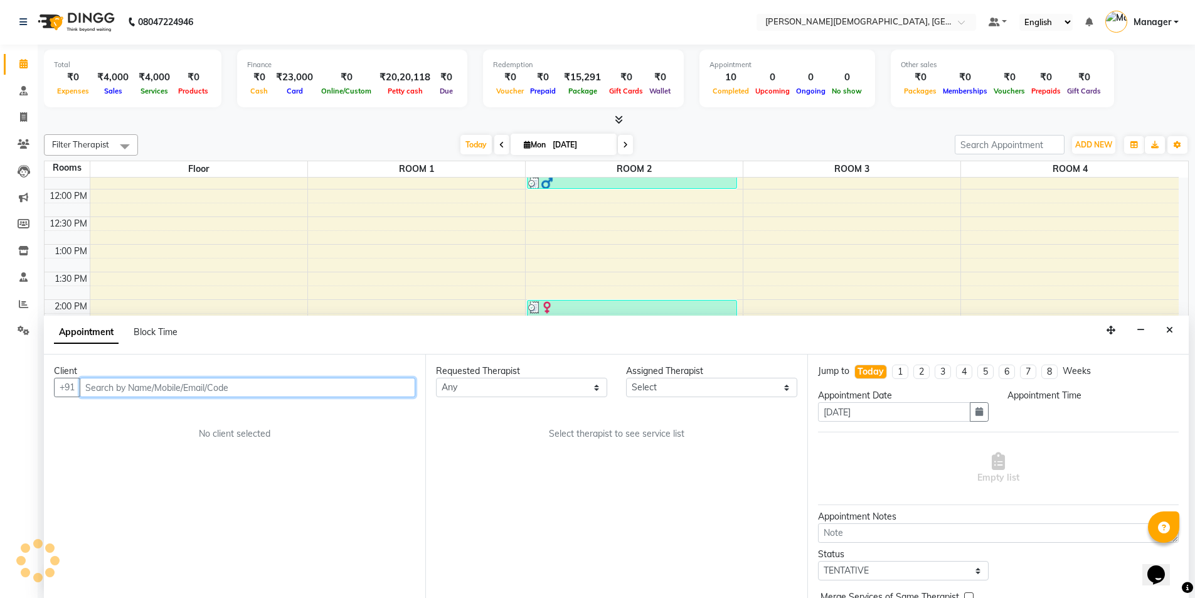
select select "960"
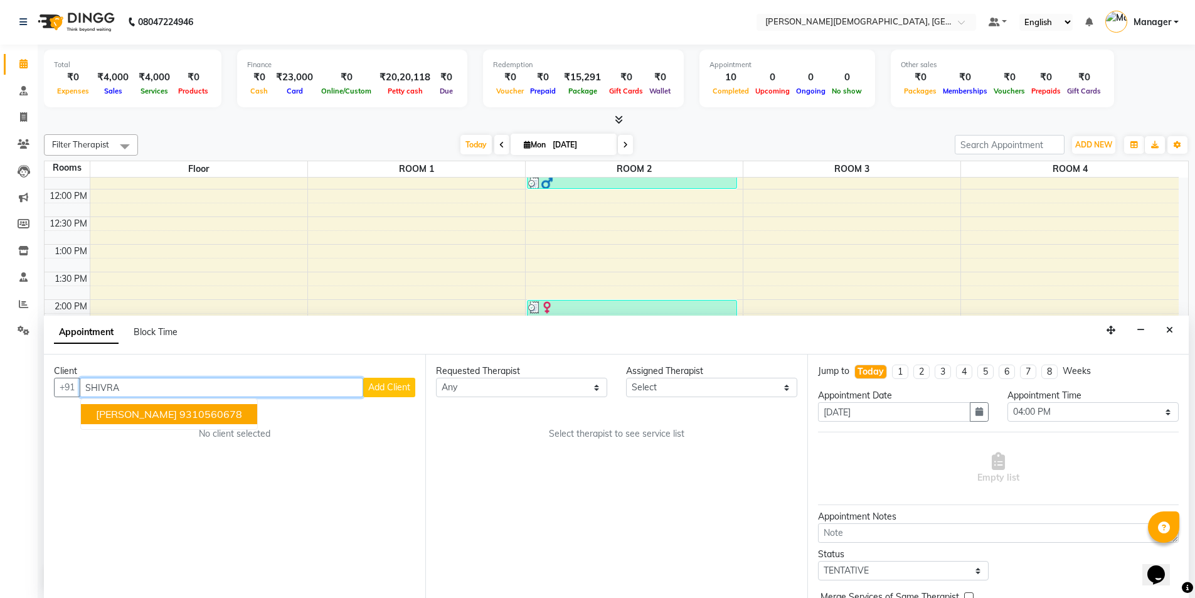
click at [182, 410] on ngb-highlight "9310560678" at bounding box center [210, 414] width 63 height 13
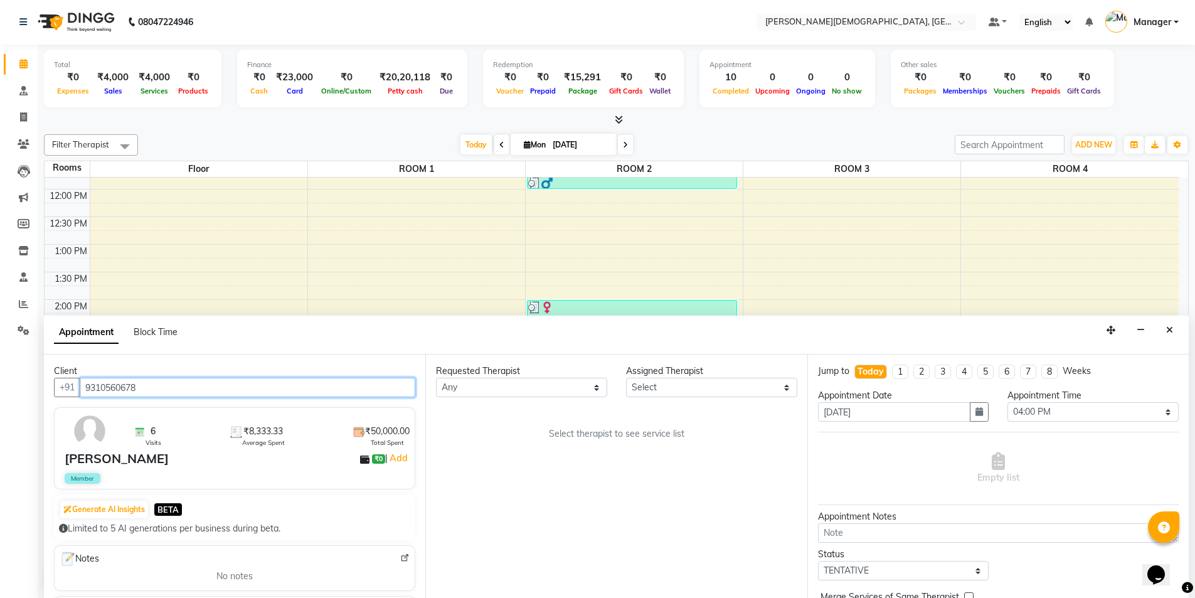
type input "9310560678"
click at [534, 385] on select "Any [PERSON_NAME] [PERSON_NAME] [PERSON_NAME] [PERSON_NAME] [PERSON_NAME] [PERS…" at bounding box center [521, 386] width 171 height 19
select select "66654"
click at [436, 377] on select "Any [PERSON_NAME] [PERSON_NAME] [PERSON_NAME] [PERSON_NAME] [PERSON_NAME] [PERS…" at bounding box center [521, 386] width 171 height 19
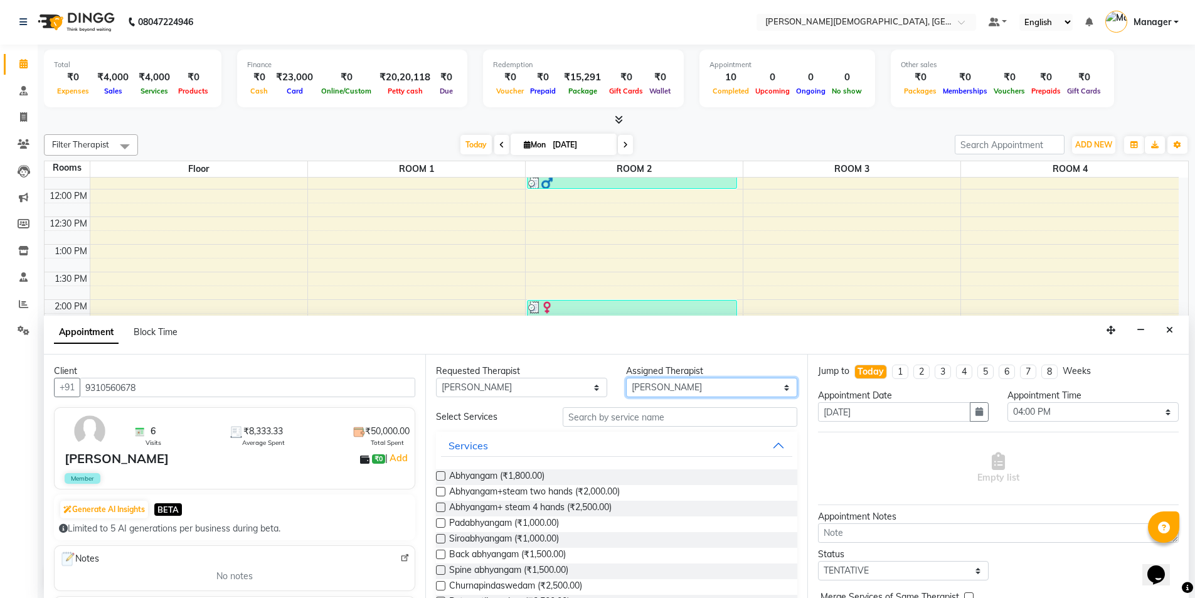
click at [665, 387] on select "Select ANUSHA ASHWATHY Athira Charlie DHRISYA Dileep DR ARNOLD dr babita DR SAJ…" at bounding box center [711, 386] width 171 height 19
select select "85572"
click at [626, 377] on select "Select ANUSHA ASHWATHY Athira Charlie DHRISYA Dileep DR ARNOLD dr babita DR SAJ…" at bounding box center [711, 386] width 171 height 19
click at [629, 418] on input "text" at bounding box center [679, 416] width 235 height 19
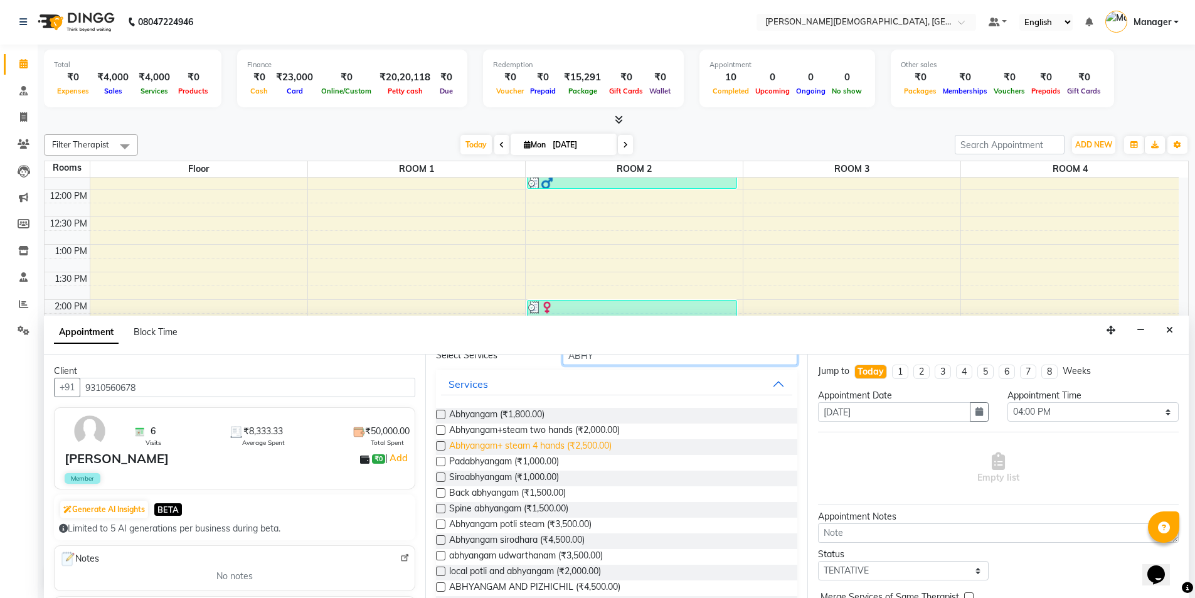
scroll to position [0, 0]
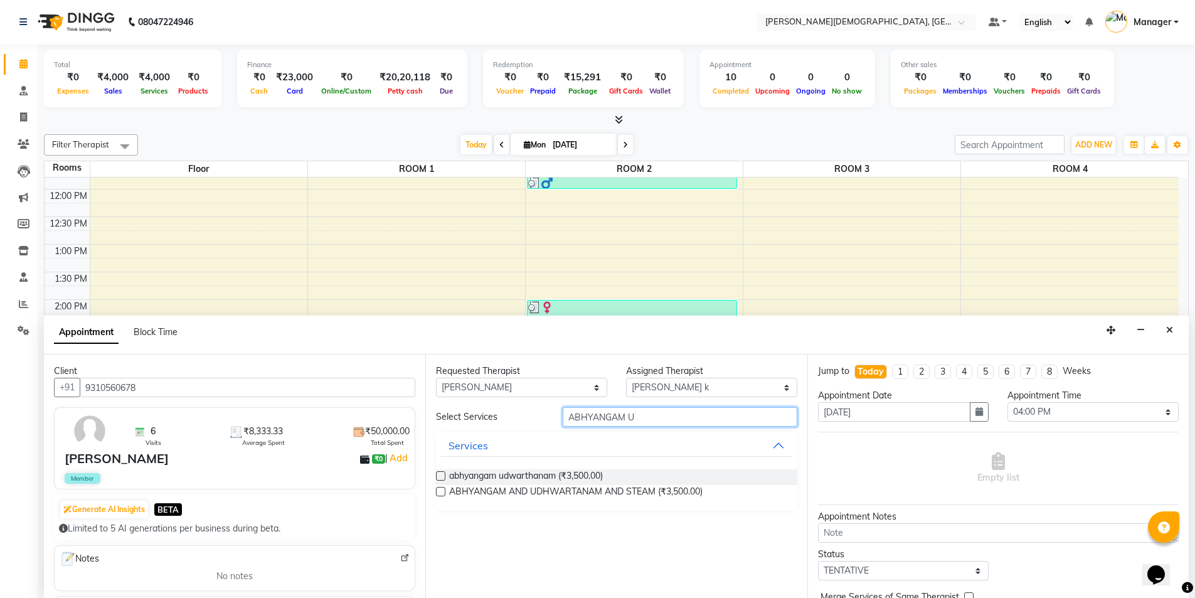
type input "ABHYANGAM U"
click at [435, 488] on div "Requested Therapist Any ANUSHA ASHWATHY Athira Charlie DHRISYA Dileep DR ARNOLD…" at bounding box center [615, 475] width 381 height 243
click at [442, 494] on label at bounding box center [440, 491] width 9 height 9
click at [442, 494] on input "checkbox" at bounding box center [440, 492] width 8 height 8
checkbox input "true"
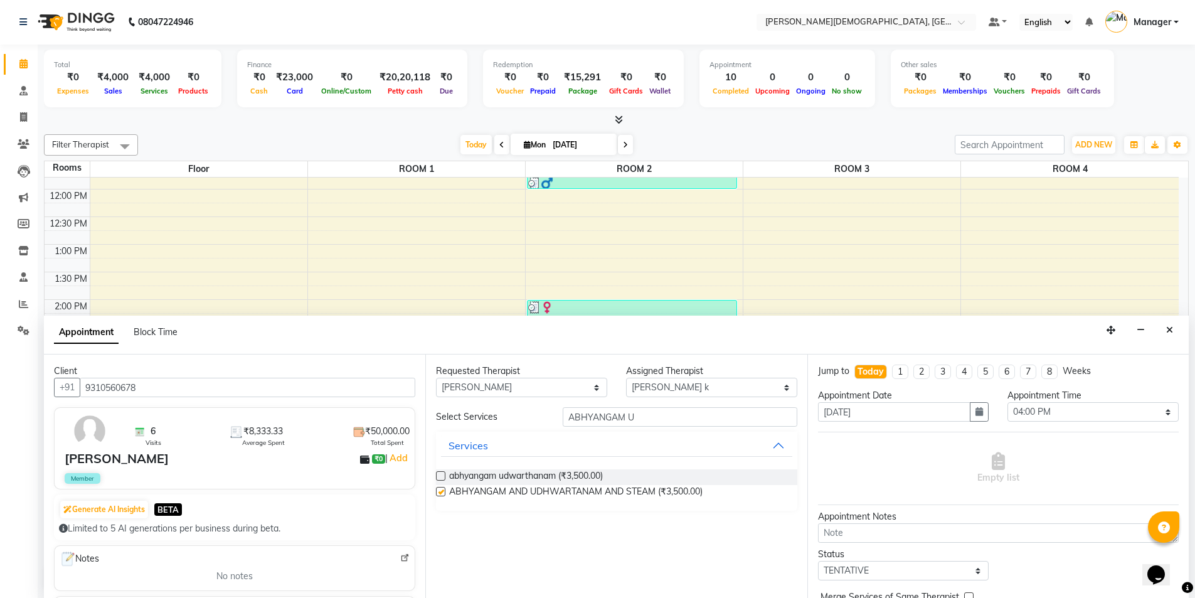
select select "2680"
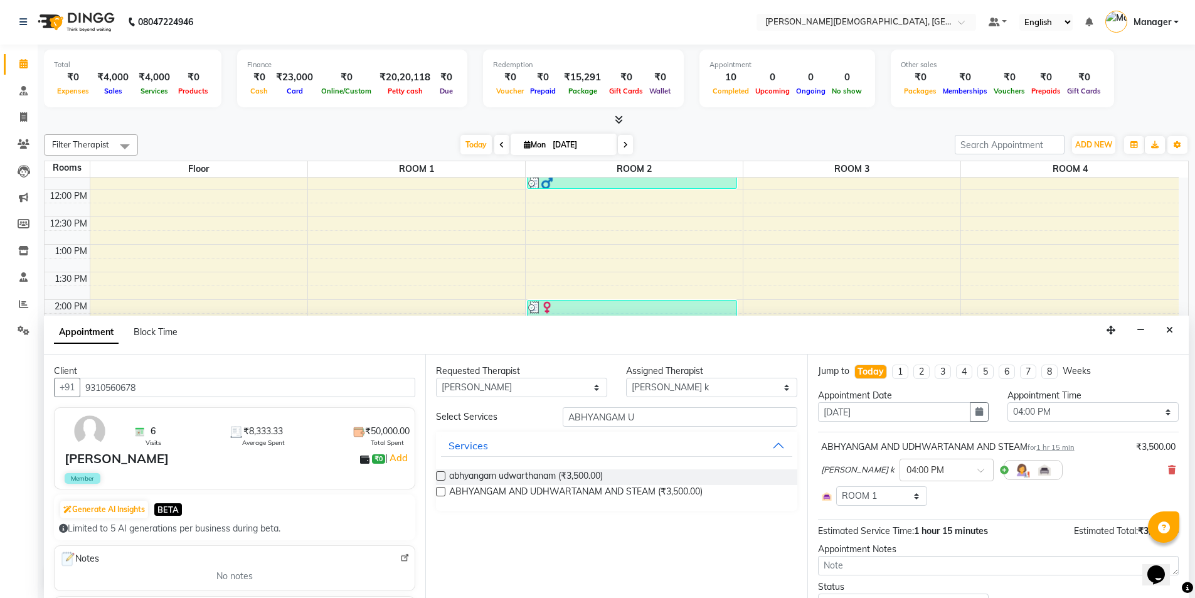
click at [441, 490] on label at bounding box center [440, 491] width 9 height 9
click at [441, 490] on input "checkbox" at bounding box center [440, 492] width 8 height 8
checkbox input "true"
select select "2680"
checkbox input "false"
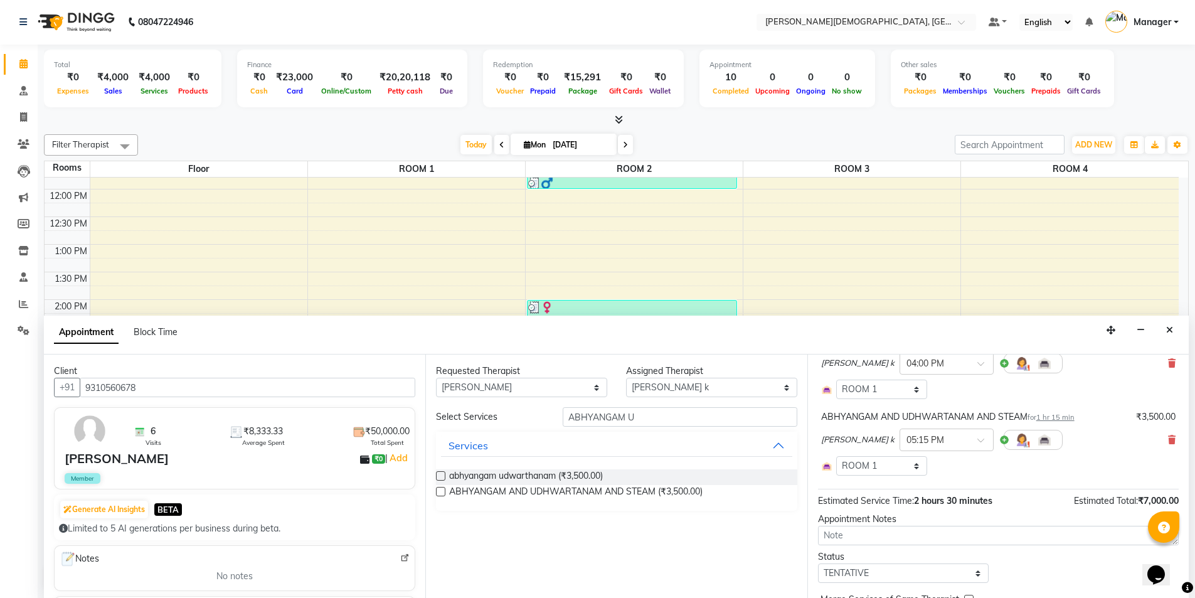
scroll to position [45, 0]
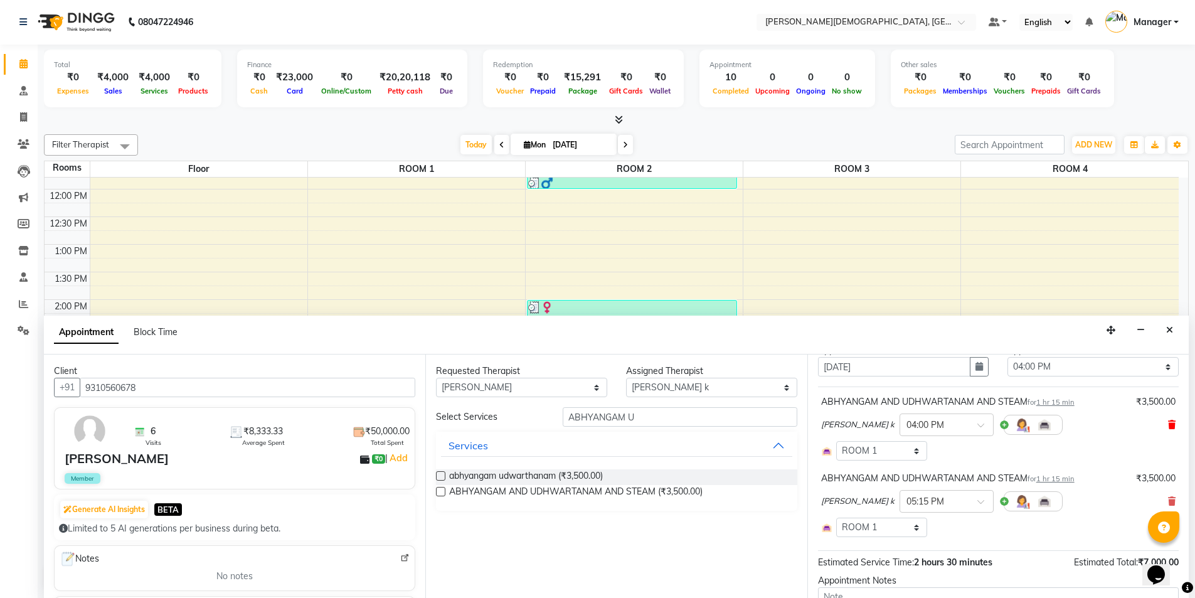
click at [1168, 423] on icon at bounding box center [1172, 424] width 8 height 9
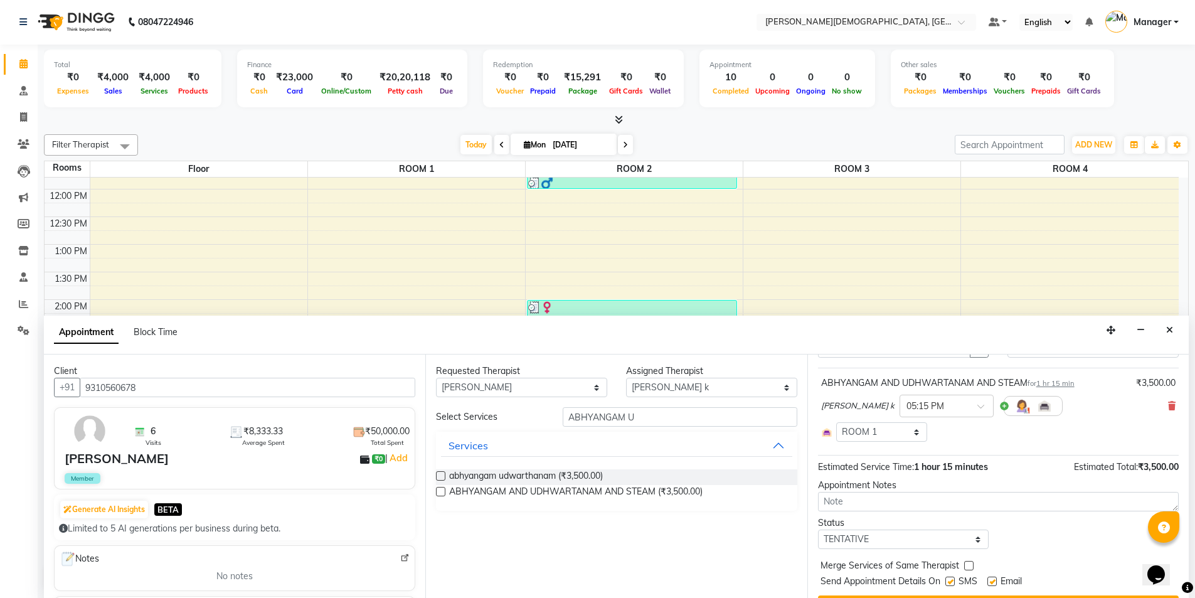
scroll to position [94, 0]
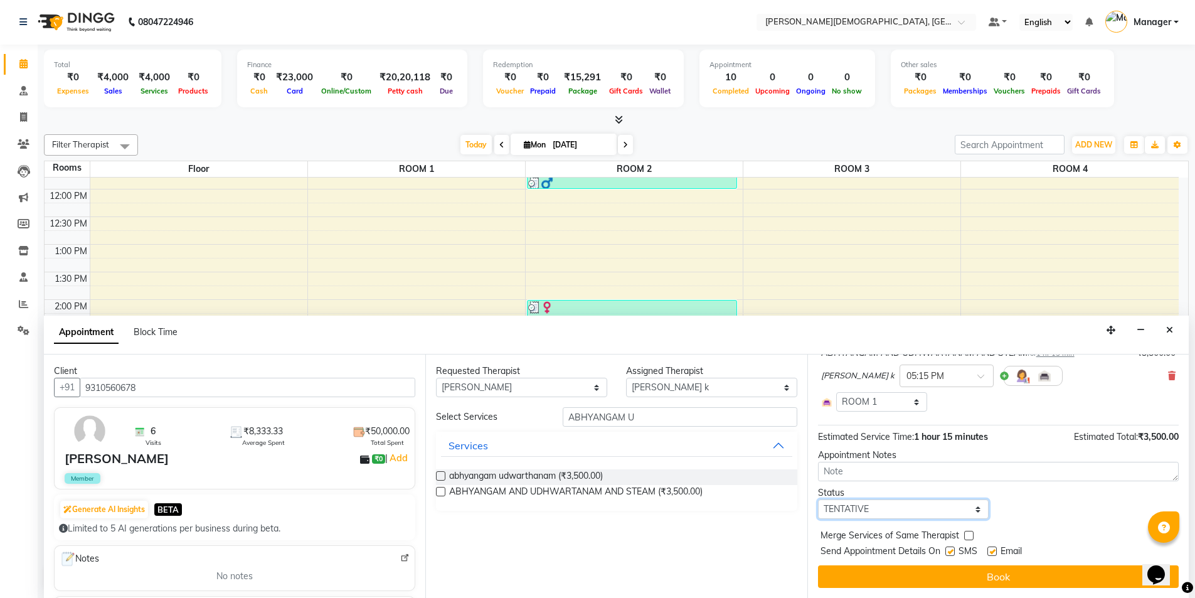
click at [922, 509] on select "Select TENTATIVE CONFIRM CHECK-IN UPCOMING" at bounding box center [903, 508] width 171 height 19
click at [949, 510] on select "Select TENTATIVE CONFIRM CHECK-IN UPCOMING" at bounding box center [903, 508] width 171 height 19
click at [955, 510] on select "Select TENTATIVE CONFIRM CHECK-IN UPCOMING" at bounding box center [903, 508] width 171 height 19
select select "confirm booking"
click at [818, 499] on select "Select TENTATIVE CONFIRM CHECK-IN UPCOMING" at bounding box center [903, 508] width 171 height 19
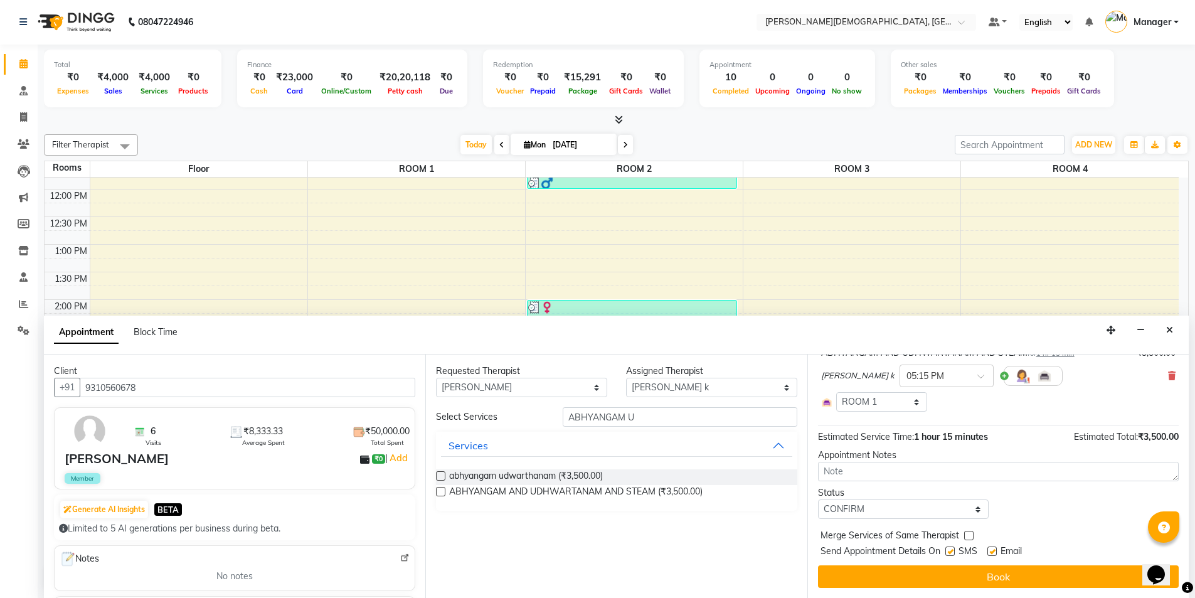
click at [952, 551] on label at bounding box center [949, 550] width 9 height 9
click at [952, 551] on input "checkbox" at bounding box center [949, 552] width 8 height 8
checkbox input "false"
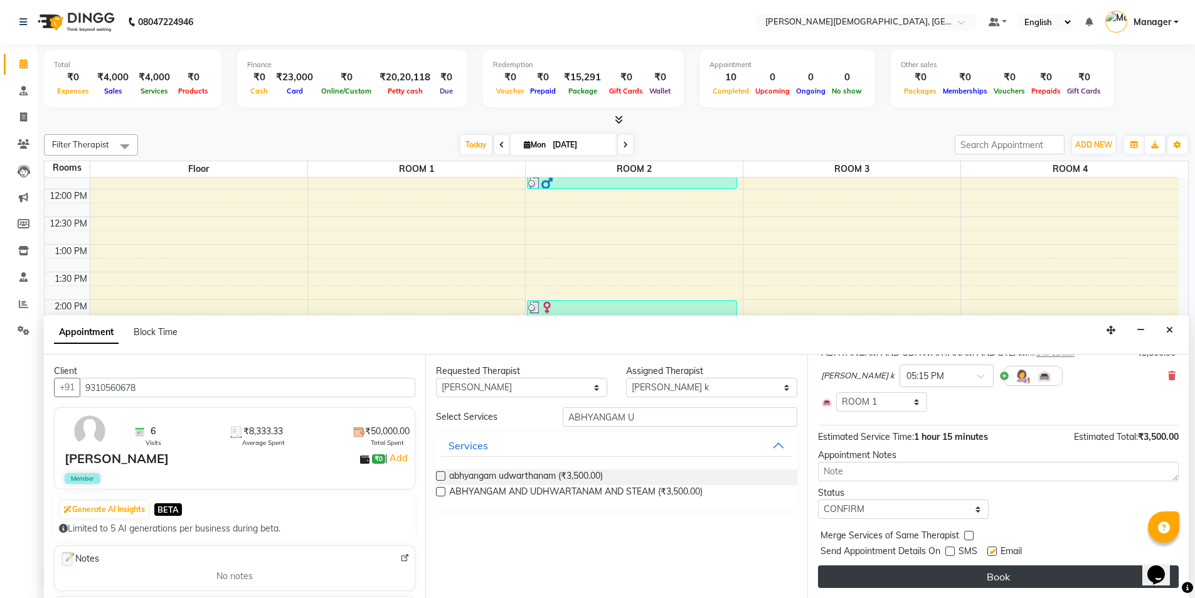
click at [958, 582] on button "Book" at bounding box center [998, 576] width 361 height 23
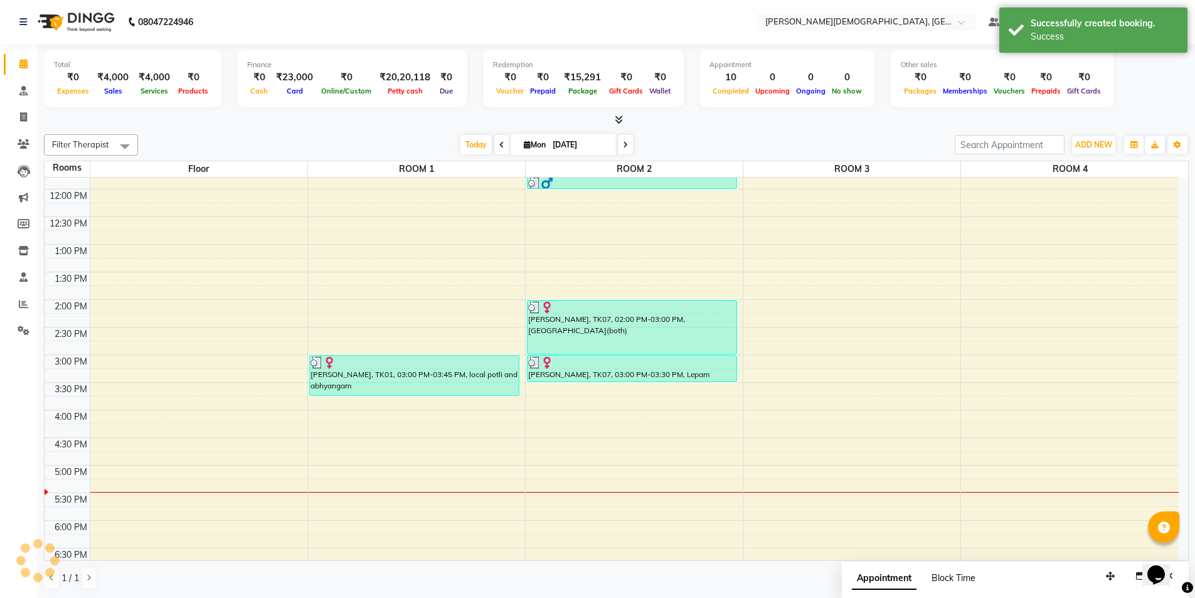
scroll to position [0, 0]
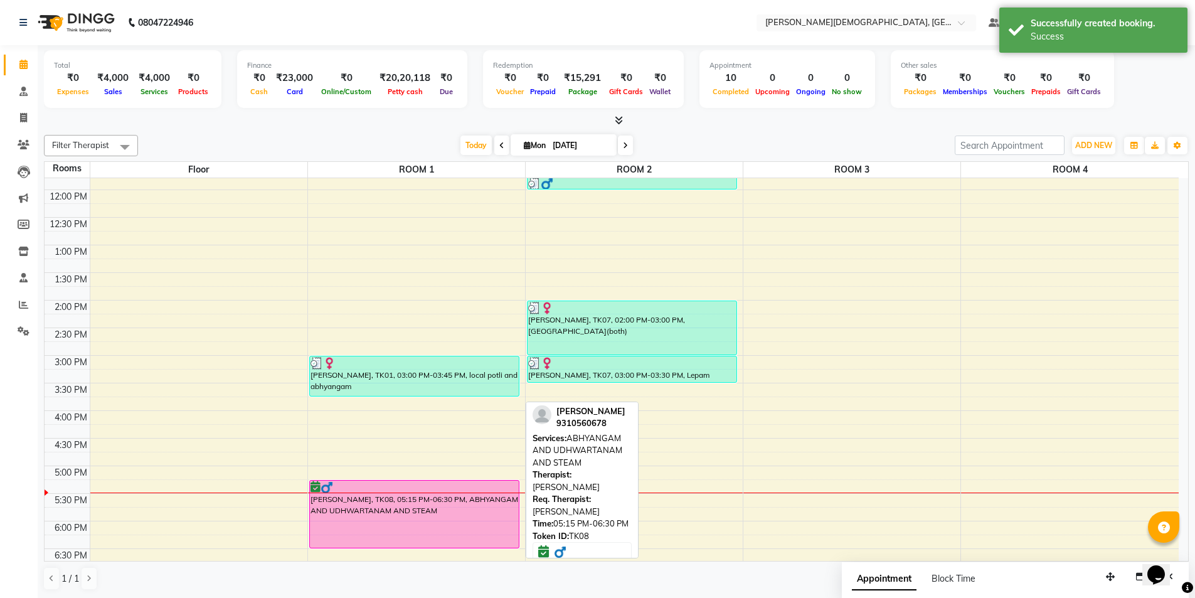
click at [458, 524] on div "Shivraj Singh, TK08, 05:15 PM-06:30 PM, ABHYANGAM AND UDHWARTANAM AND STEAM" at bounding box center [414, 513] width 209 height 67
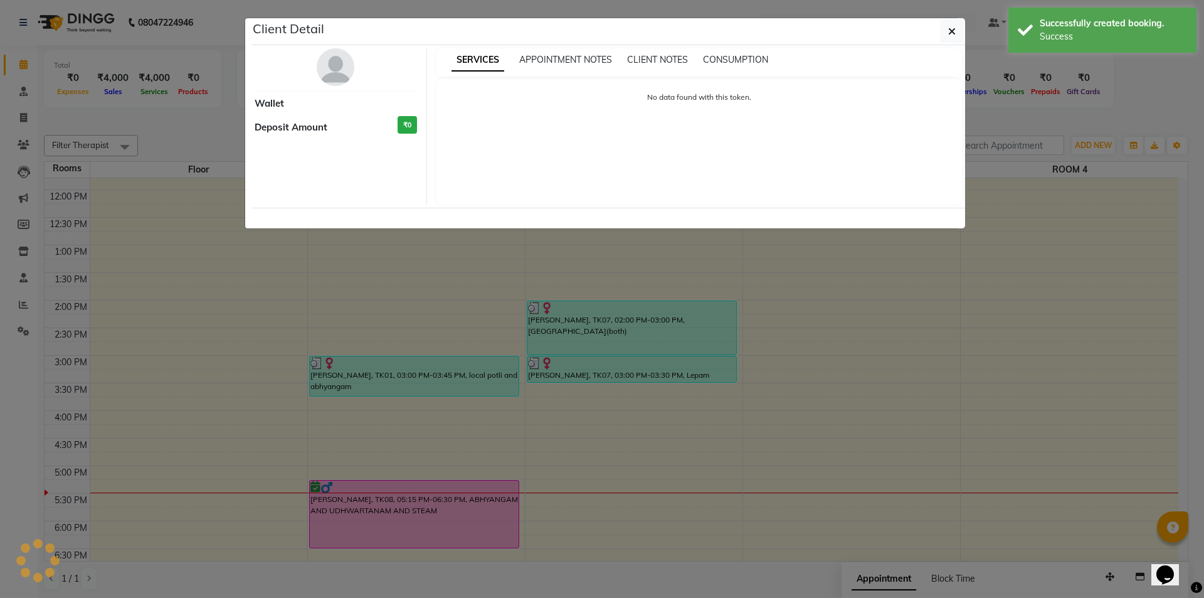
select select "6"
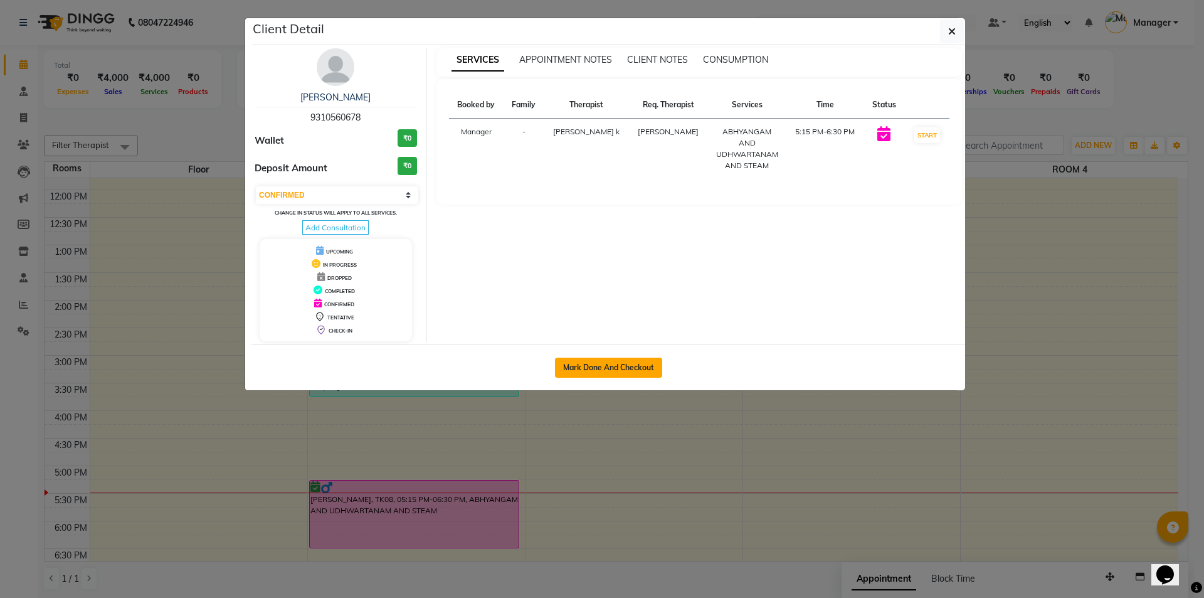
click at [597, 371] on button "Mark Done And Checkout" at bounding box center [608, 367] width 107 height 20
select select "5573"
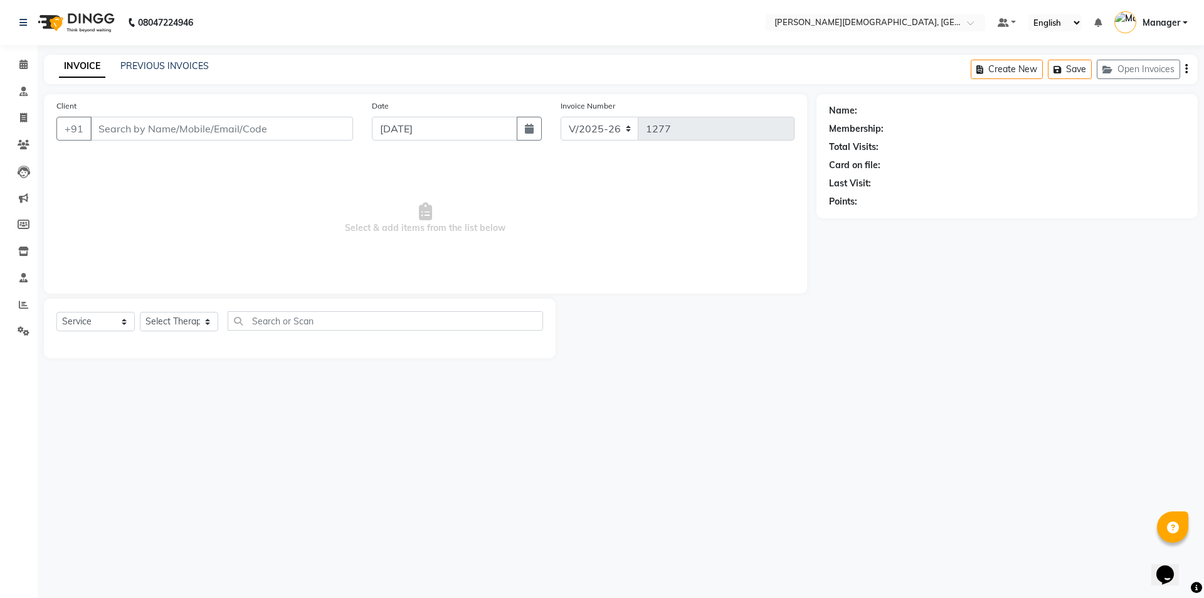
select select "membership"
select select "39593"
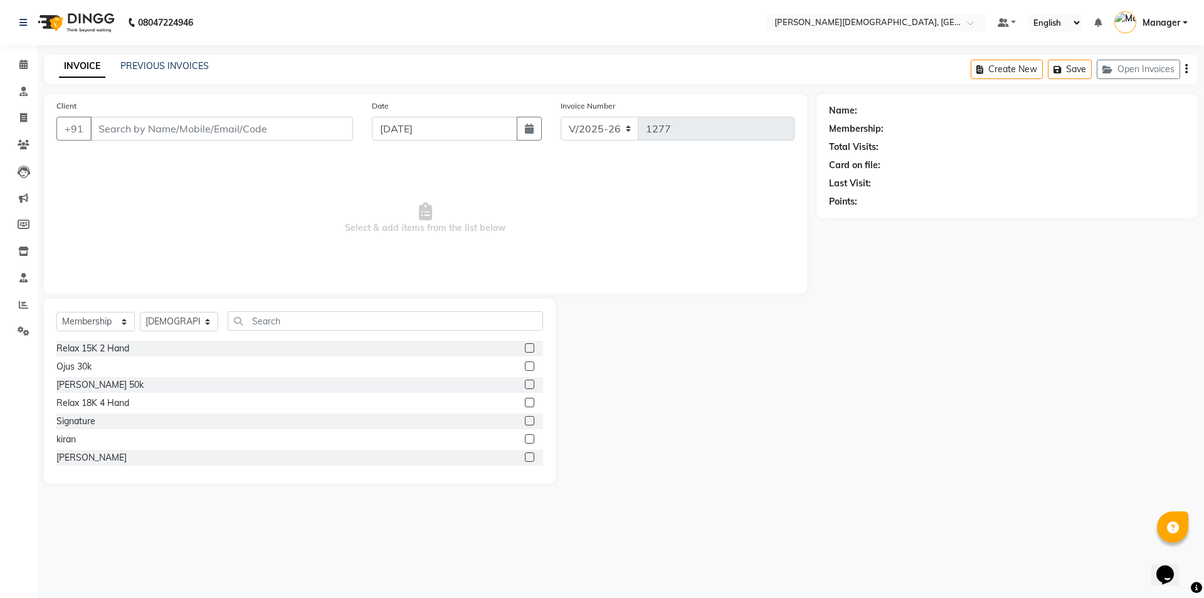
type input "9310560678"
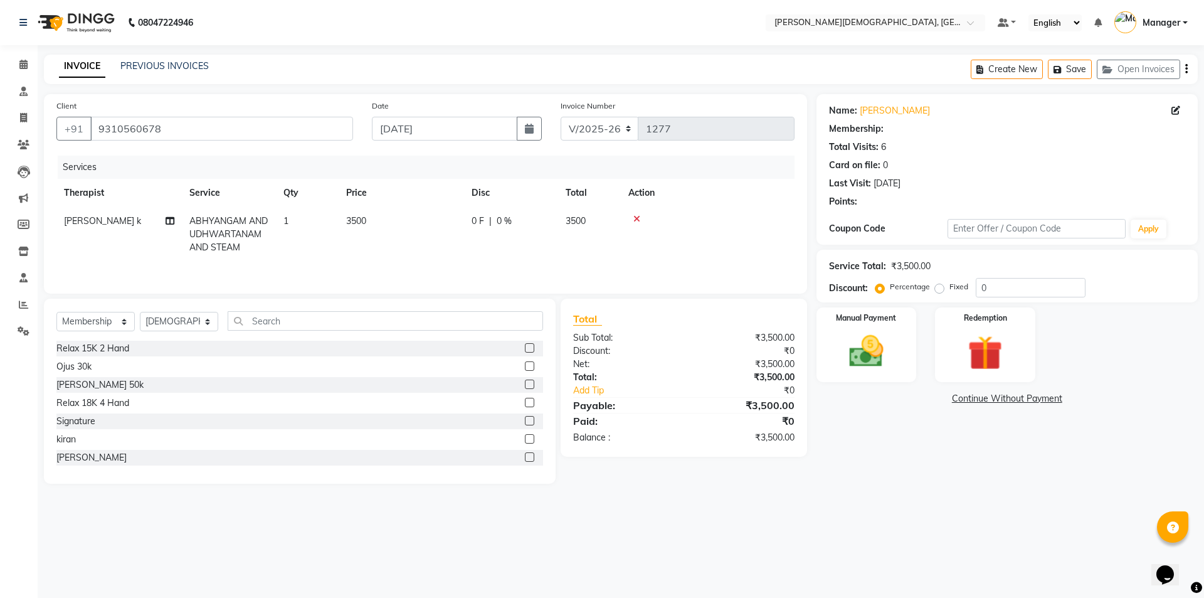
select select "1: Object"
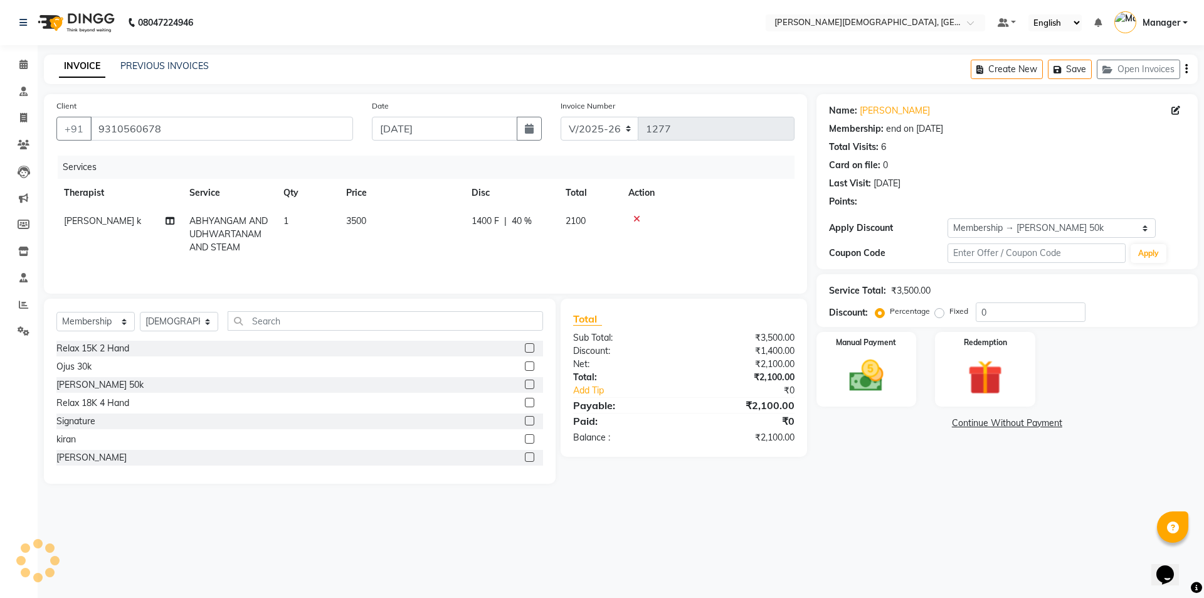
type input "40"
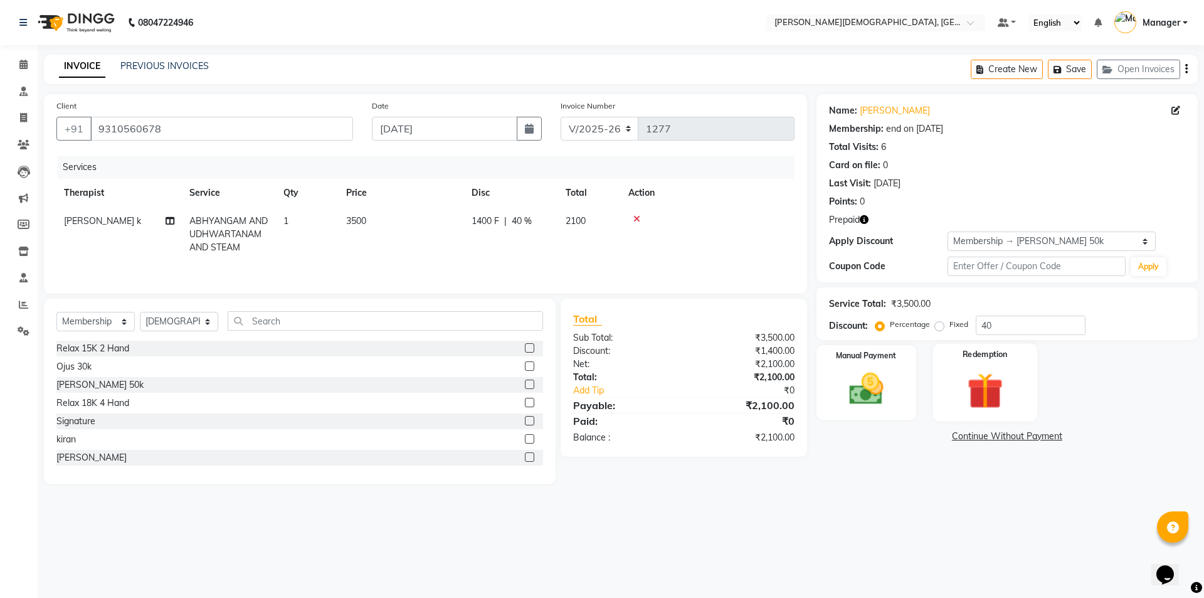
click at [986, 389] on img at bounding box center [985, 390] width 58 height 45
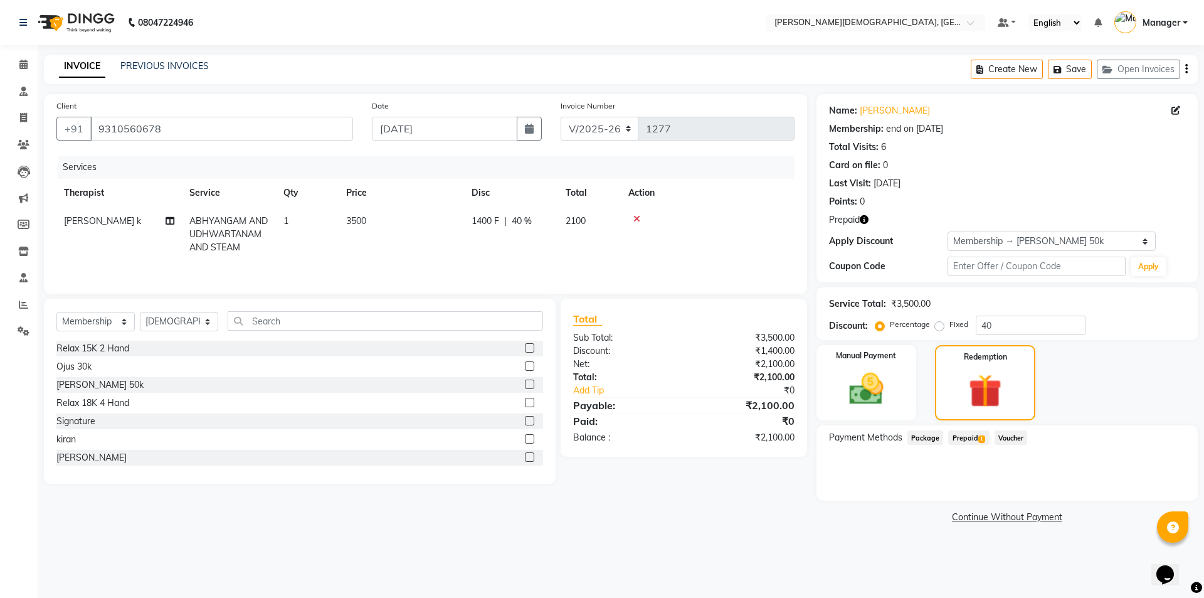
click at [968, 440] on span "Prepaid 1" at bounding box center [968, 437] width 41 height 14
click at [1154, 489] on button "Add" at bounding box center [1155, 487] width 46 height 21
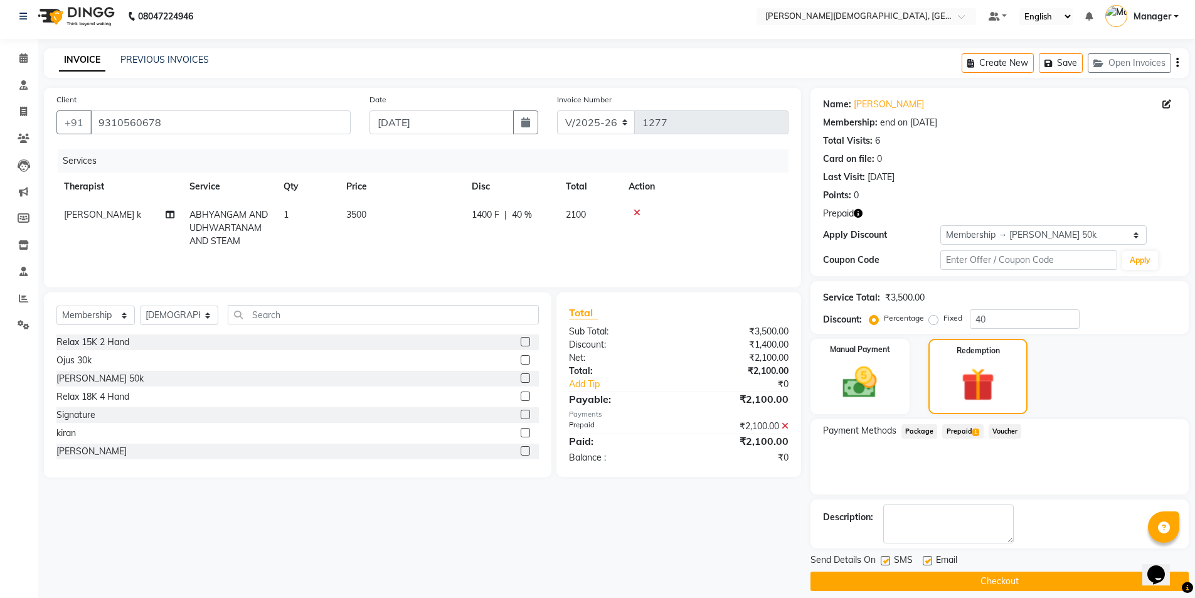
scroll to position [18, 0]
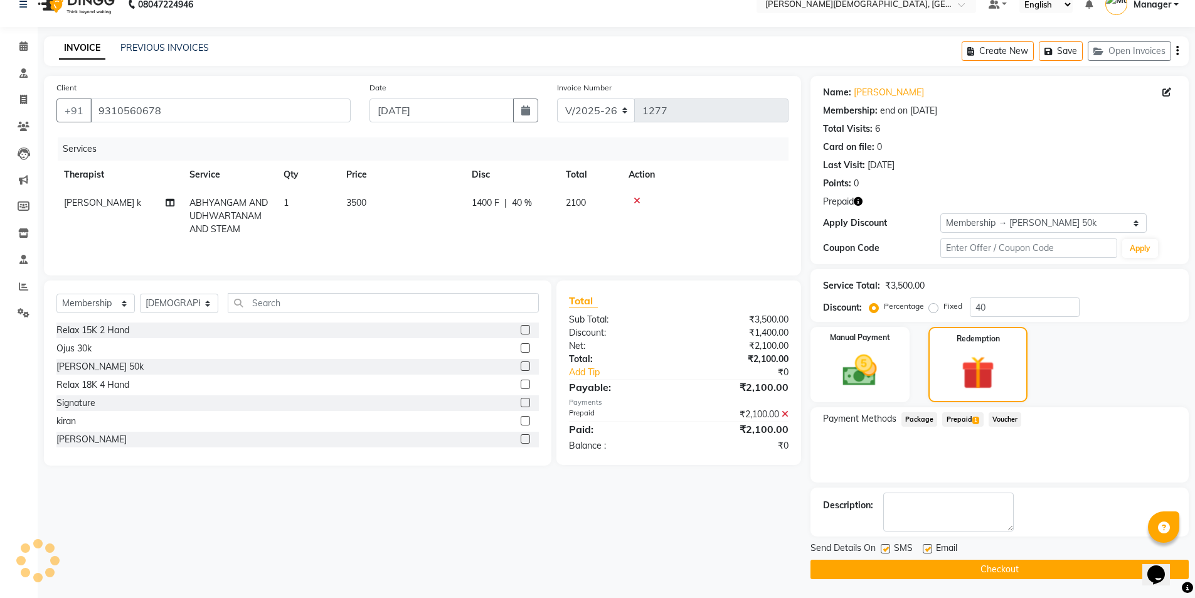
click at [883, 550] on label at bounding box center [884, 548] width 9 height 9
click at [883, 550] on input "checkbox" at bounding box center [884, 549] width 8 height 8
checkbox input "false"
click at [17, 48] on span at bounding box center [24, 47] width 22 height 14
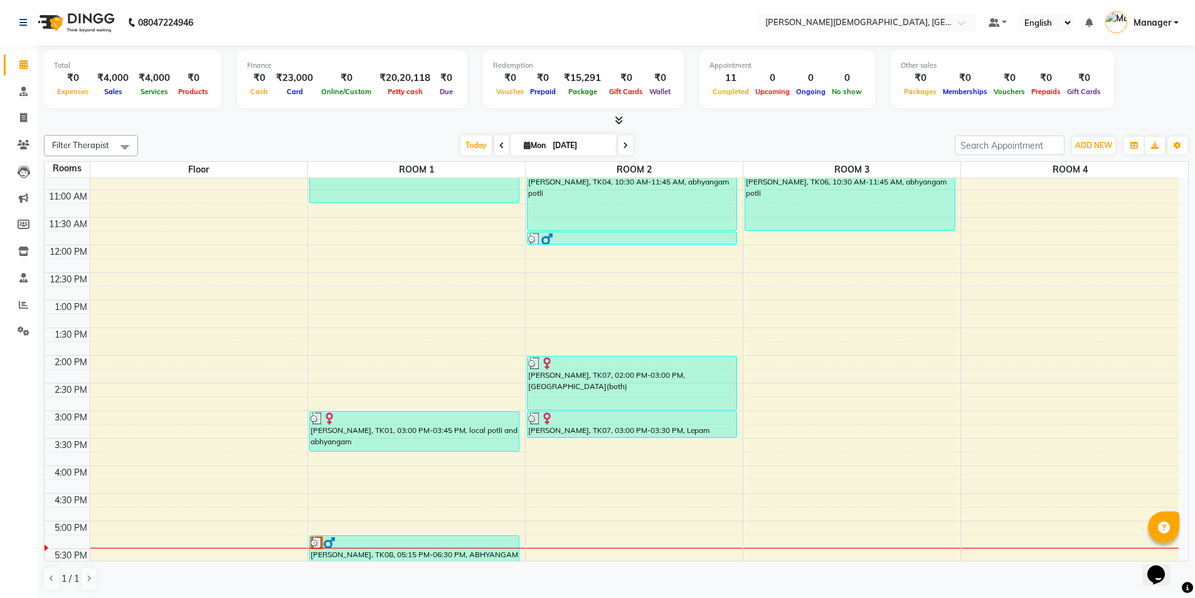
scroll to position [314, 0]
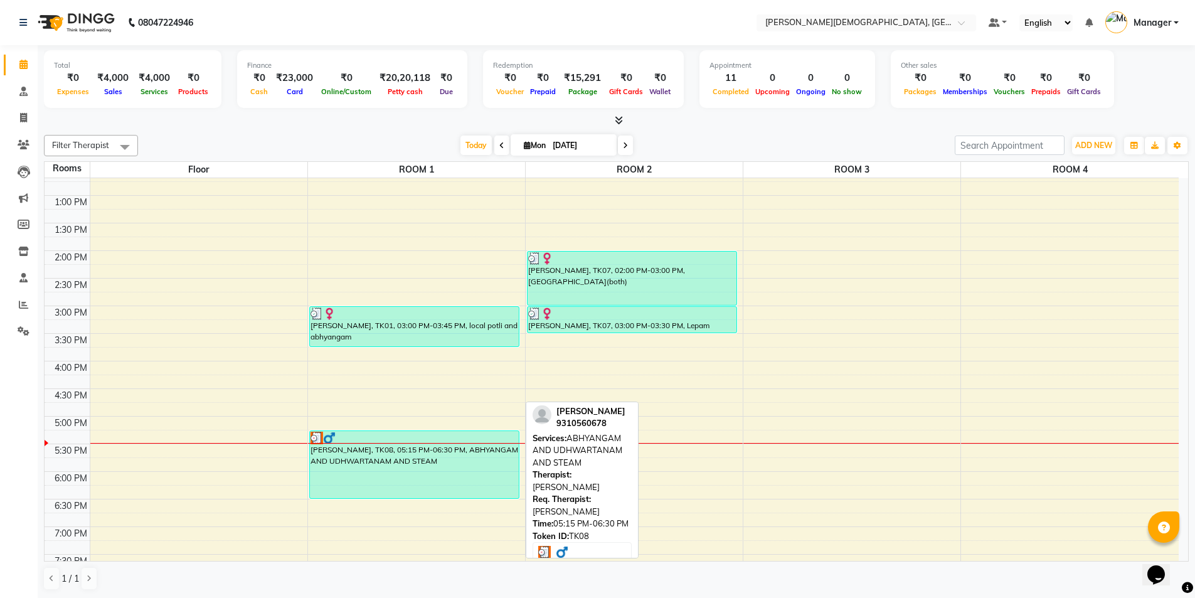
click at [466, 465] on div "Shivraj Singh, TK08, 05:15 PM-06:30 PM, ABHYANGAM AND UDHWARTANAM AND STEAM" at bounding box center [414, 464] width 209 height 67
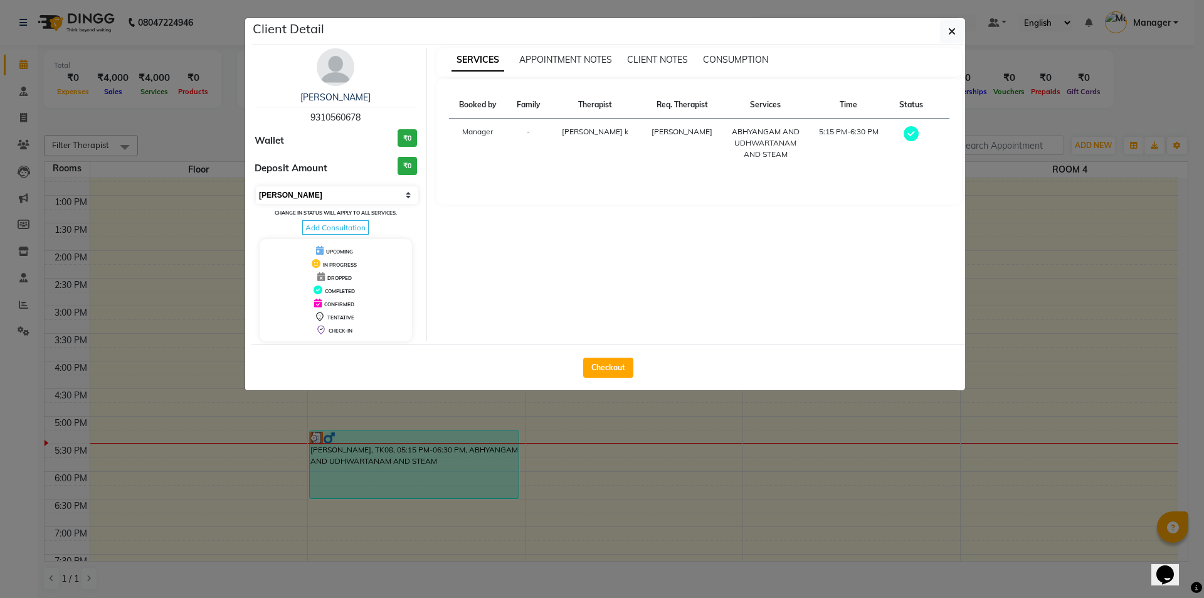
click at [394, 194] on select "Select MARK DONE UPCOMING" at bounding box center [337, 195] width 162 height 18
click at [256, 186] on select "Select MARK DONE UPCOMING" at bounding box center [337, 195] width 162 height 18
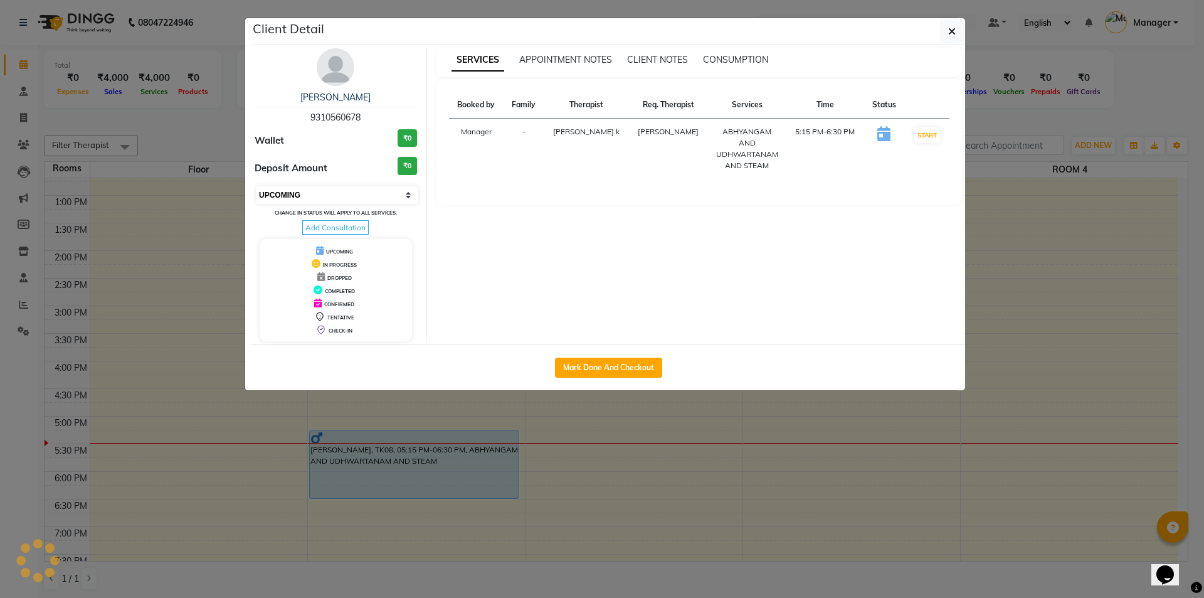
click at [393, 195] on select "Select IN SERVICE CONFIRMED TENTATIVE CHECK IN MARK DONE DROPPED UPCOMING" at bounding box center [337, 195] width 162 height 18
select select "2"
click at [256, 186] on select "Select IN SERVICE CONFIRMED TENTATIVE CHECK IN MARK DONE DROPPED UPCOMING" at bounding box center [337, 195] width 162 height 18
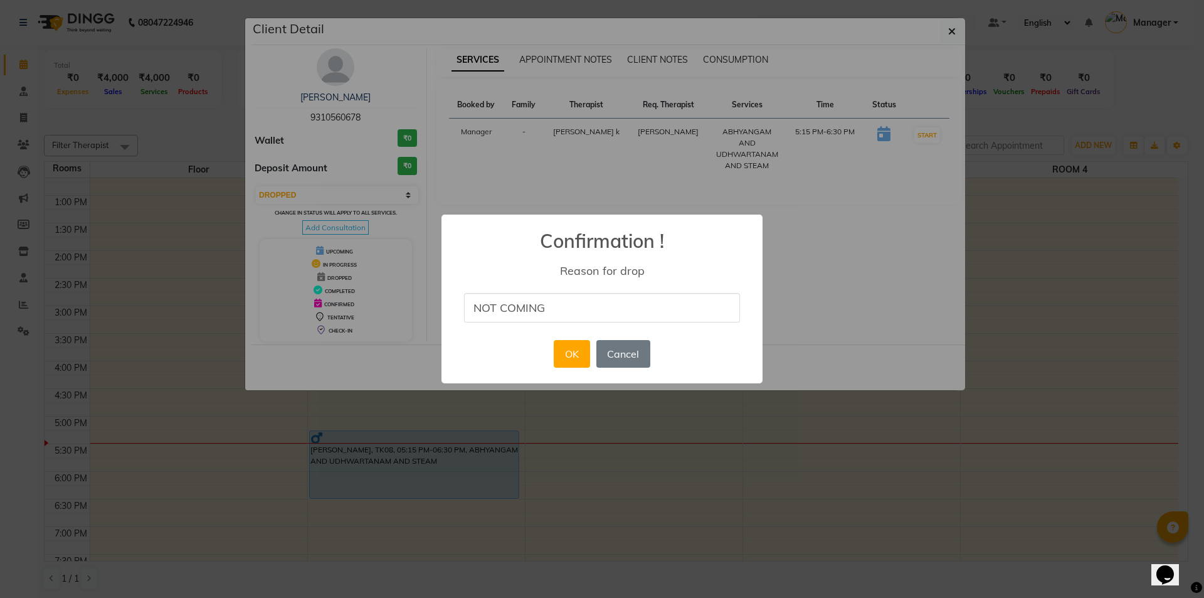
type input "not coming"
click at [567, 353] on button "OK" at bounding box center [572, 354] width 36 height 28
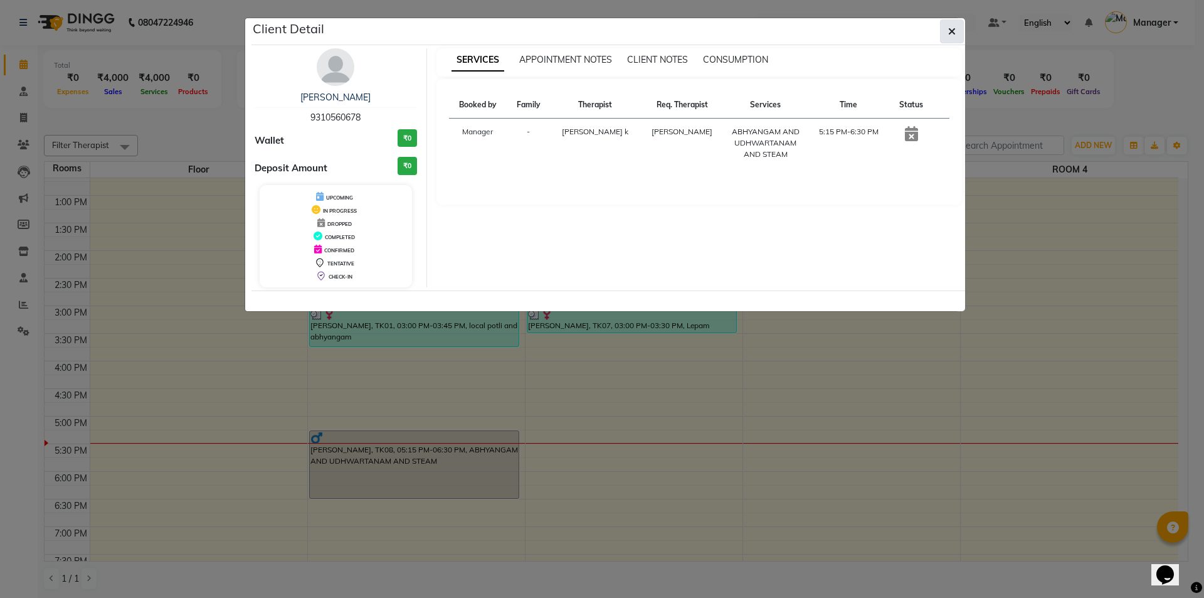
click at [954, 34] on icon "button" at bounding box center [952, 31] width 8 height 10
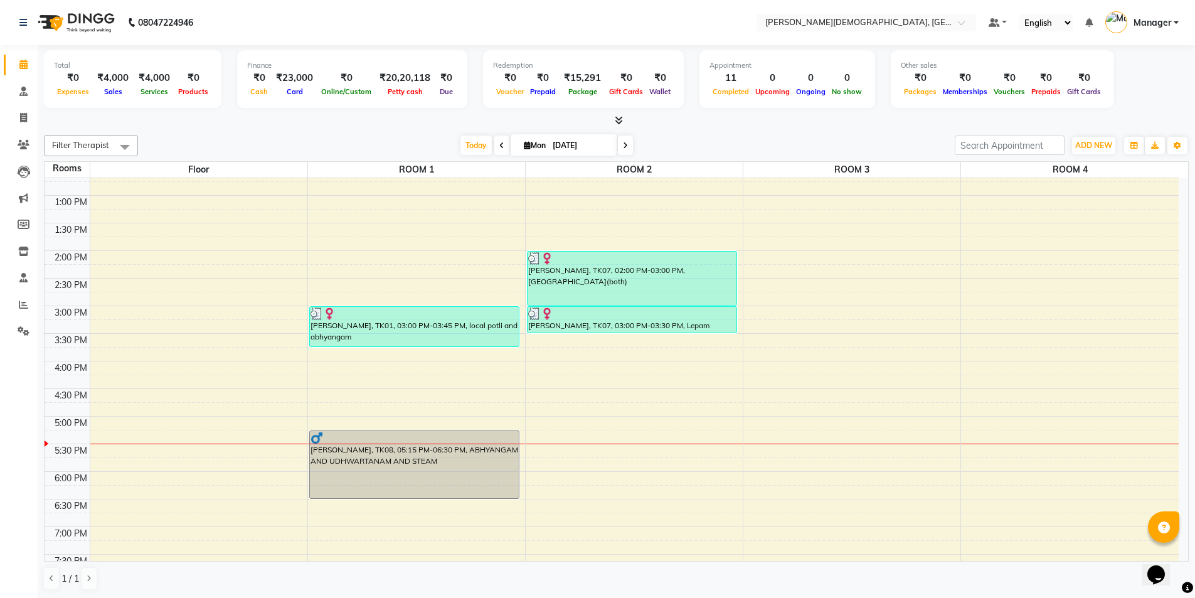
click at [672, 367] on div "7:00 AM 7:30 AM 8:00 AM 8:30 AM 9:00 AM 9:30 AM 10:00 AM 10:30 AM 11:00 AM 11:3…" at bounding box center [612, 251] width 1134 height 772
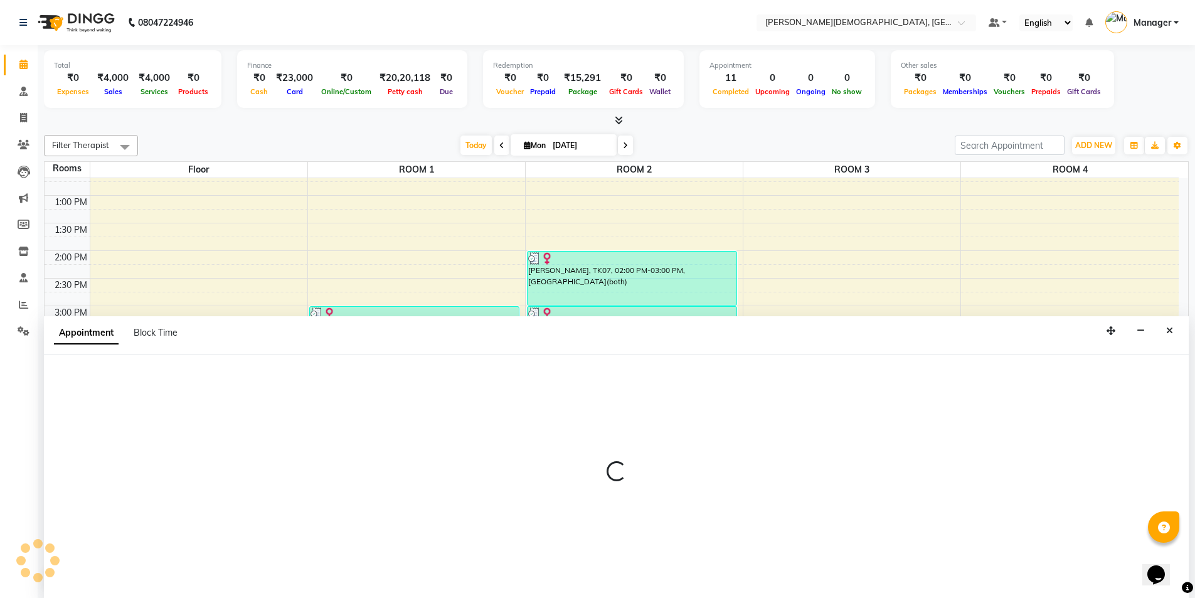
scroll to position [1, 0]
select select "960"
select select "tentative"
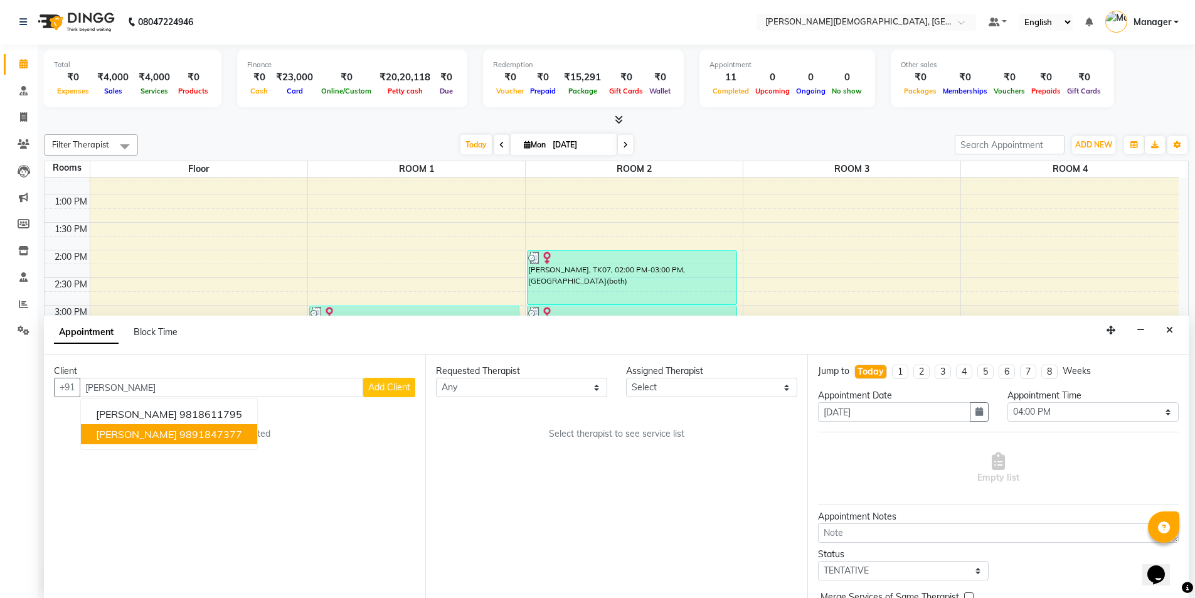
click at [207, 431] on ngb-highlight "9891847377" at bounding box center [210, 434] width 63 height 13
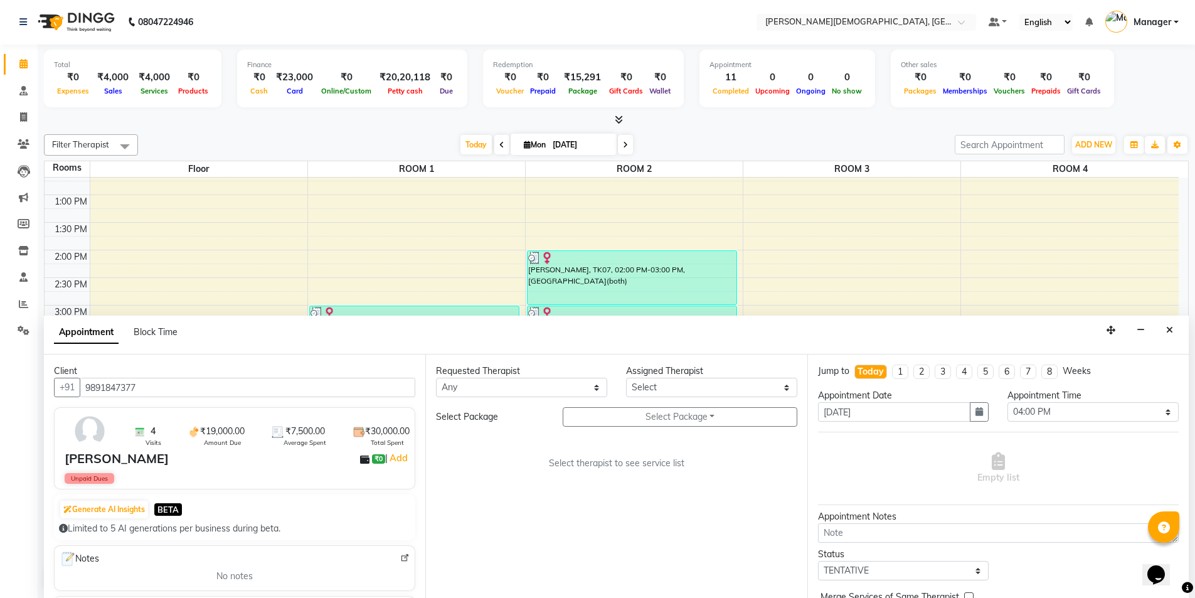
type input "9891847377"
click at [582, 389] on select "Any [PERSON_NAME] [PERSON_NAME] [PERSON_NAME] [PERSON_NAME] [PERSON_NAME] [PERS…" at bounding box center [521, 386] width 171 height 19
select select "81275"
click at [436, 377] on select "Any [PERSON_NAME] [PERSON_NAME] [PERSON_NAME] [PERSON_NAME] [PERSON_NAME] [PERS…" at bounding box center [521, 386] width 171 height 19
select select "81275"
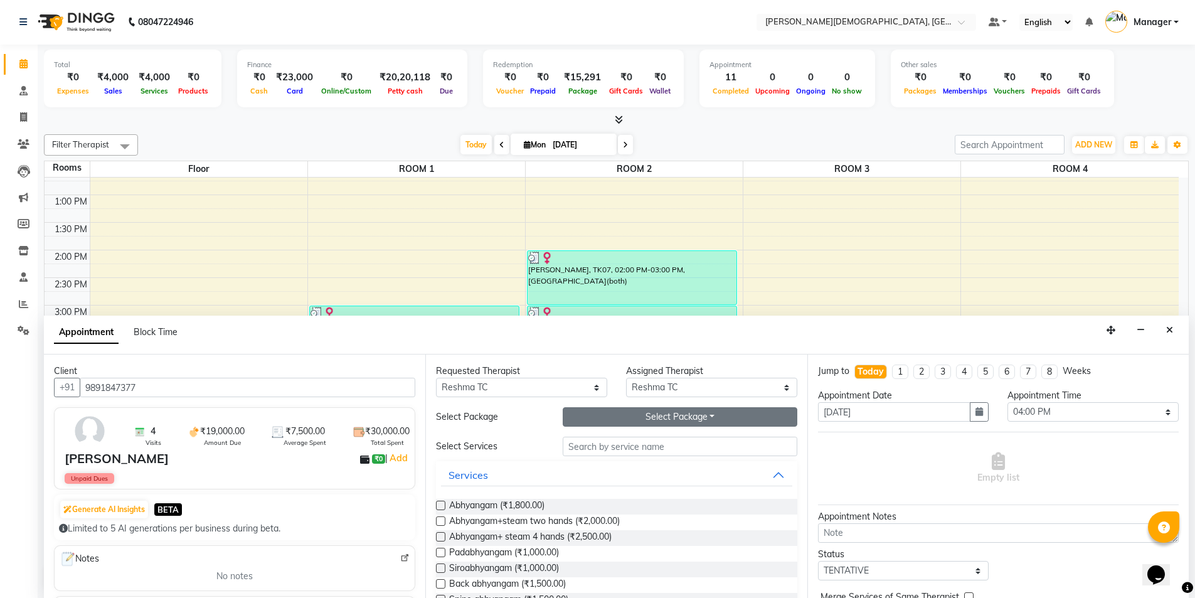
click at [675, 415] on button "Select Package Toggle Dropdown" at bounding box center [679, 416] width 235 height 19
click at [618, 447] on li "[PERSON_NAME]" at bounding box center [613, 442] width 100 height 18
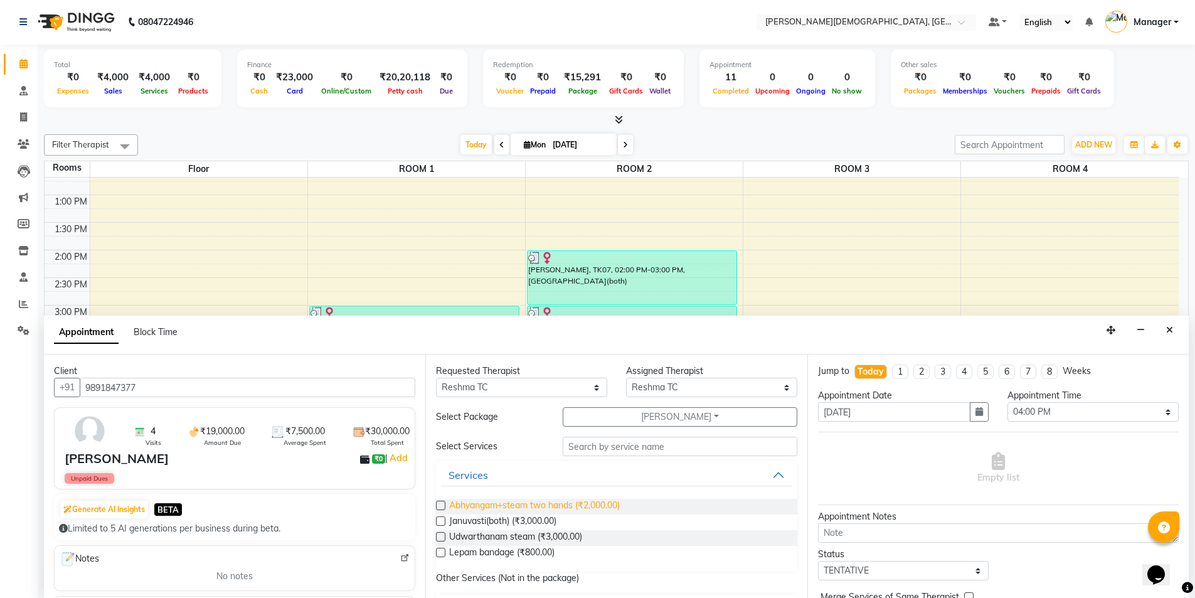
click at [499, 506] on span "Abhyangam+steam two hands (₹2,000.00)" at bounding box center [534, 507] width 171 height 16
checkbox input "false"
select select "2681"
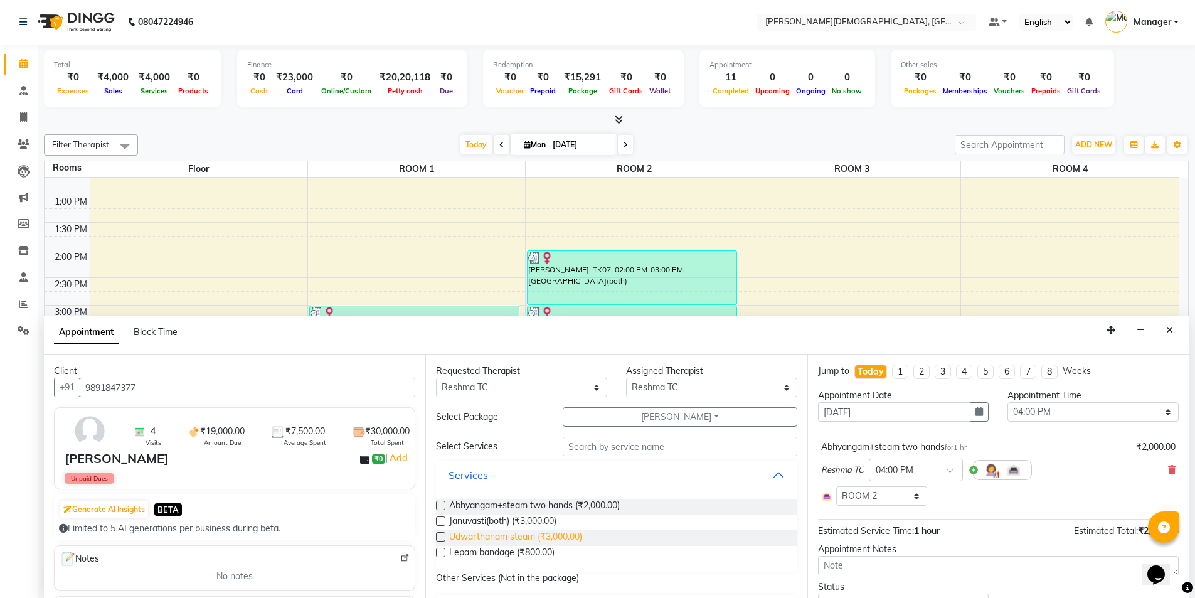
click at [494, 531] on span "Udwarthanam steam (₹3,000.00)" at bounding box center [515, 538] width 133 height 16
checkbox input "true"
select select "2681"
checkbox input "false"
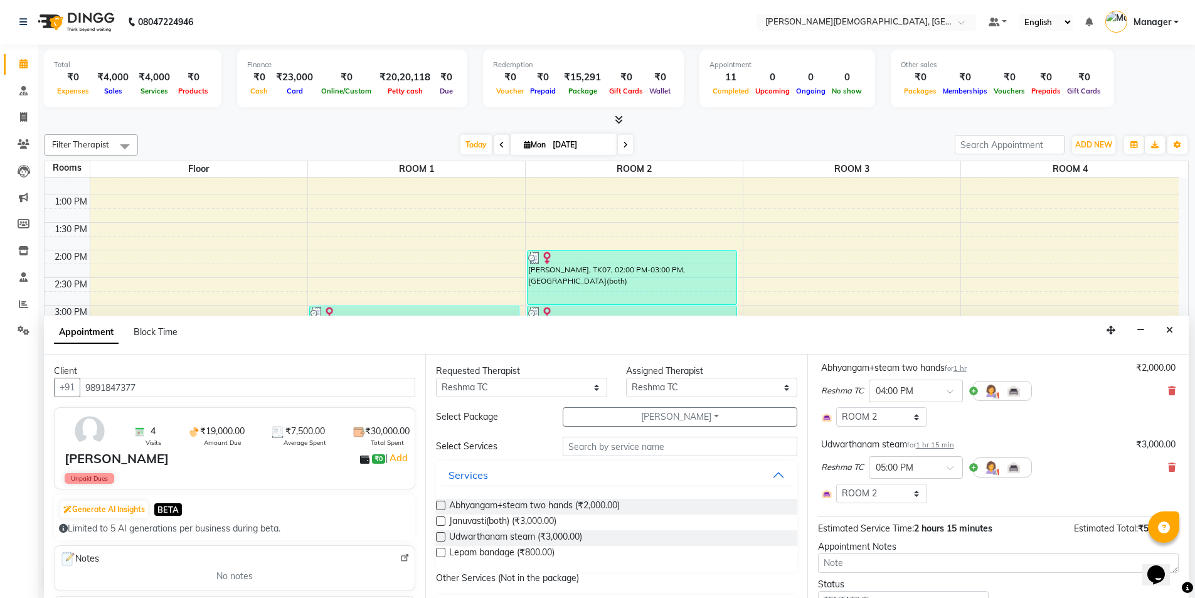
scroll to position [171, 0]
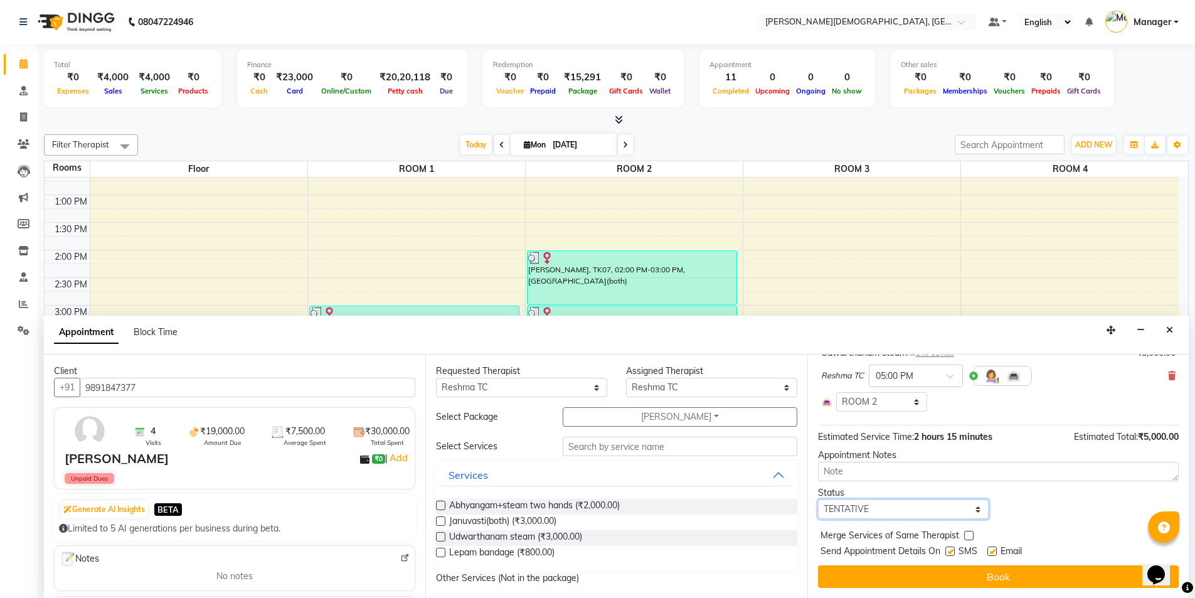
click at [878, 507] on select "Select TENTATIVE CONFIRM CHECK-IN UPCOMING" at bounding box center [903, 508] width 171 height 19
select select "confirm booking"
click at [818, 499] on select "Select TENTATIVE CONFIRM CHECK-IN UPCOMING" at bounding box center [903, 508] width 171 height 19
click at [948, 553] on label at bounding box center [949, 550] width 9 height 9
click at [948, 553] on input "checkbox" at bounding box center [949, 552] width 8 height 8
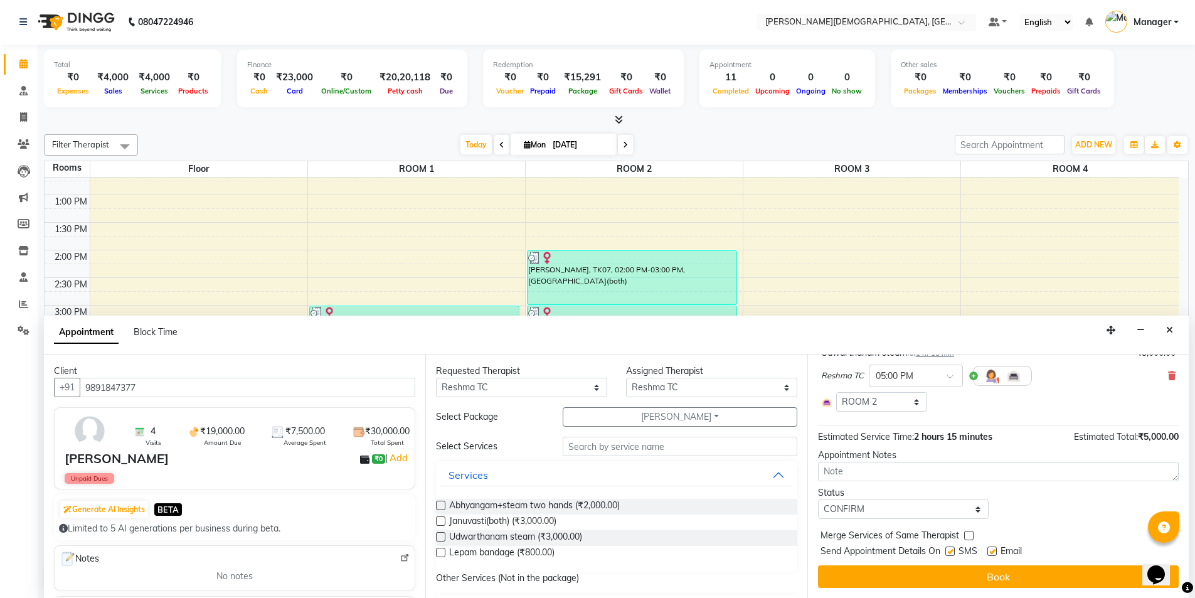
checkbox input "false"
click at [1169, 327] on icon "Close" at bounding box center [1169, 329] width 7 height 9
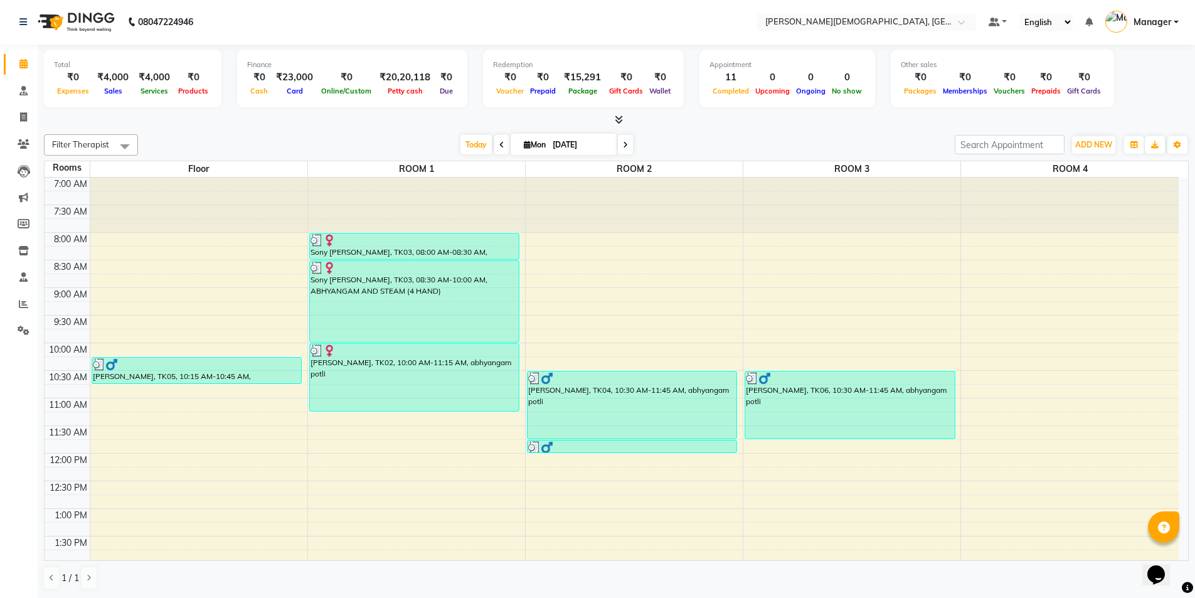
scroll to position [314, 0]
